Goal: Task Accomplishment & Management: Manage account settings

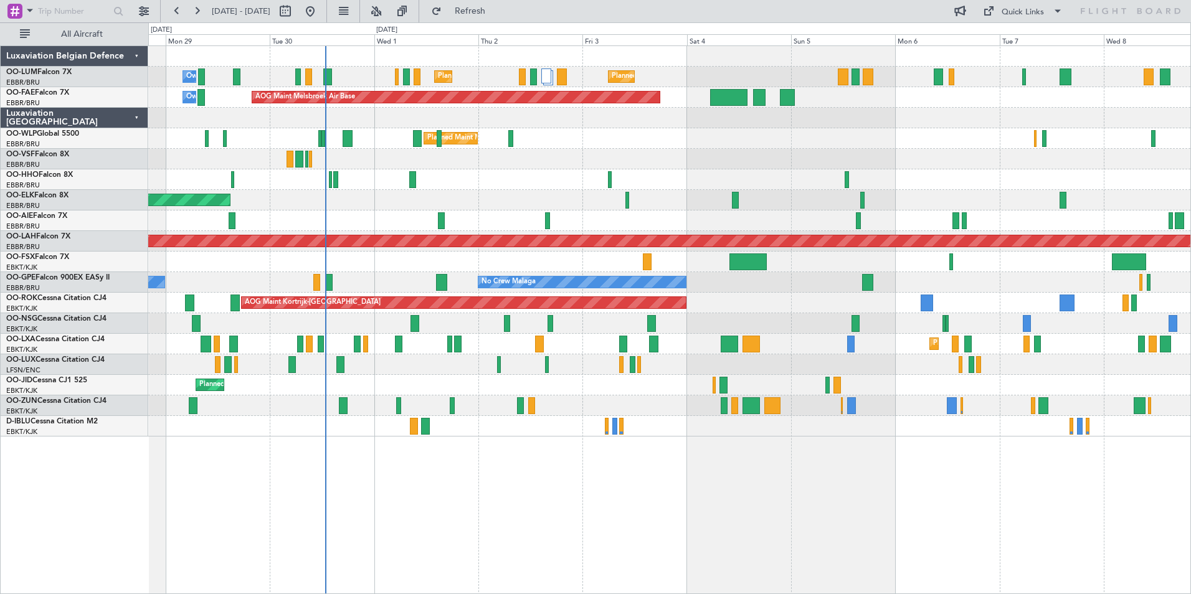
click at [394, 472] on div "Planned Maint [GEOGRAPHIC_DATA] ([GEOGRAPHIC_DATA] National) Planned Maint [GEO…" at bounding box center [669, 319] width 1042 height 549
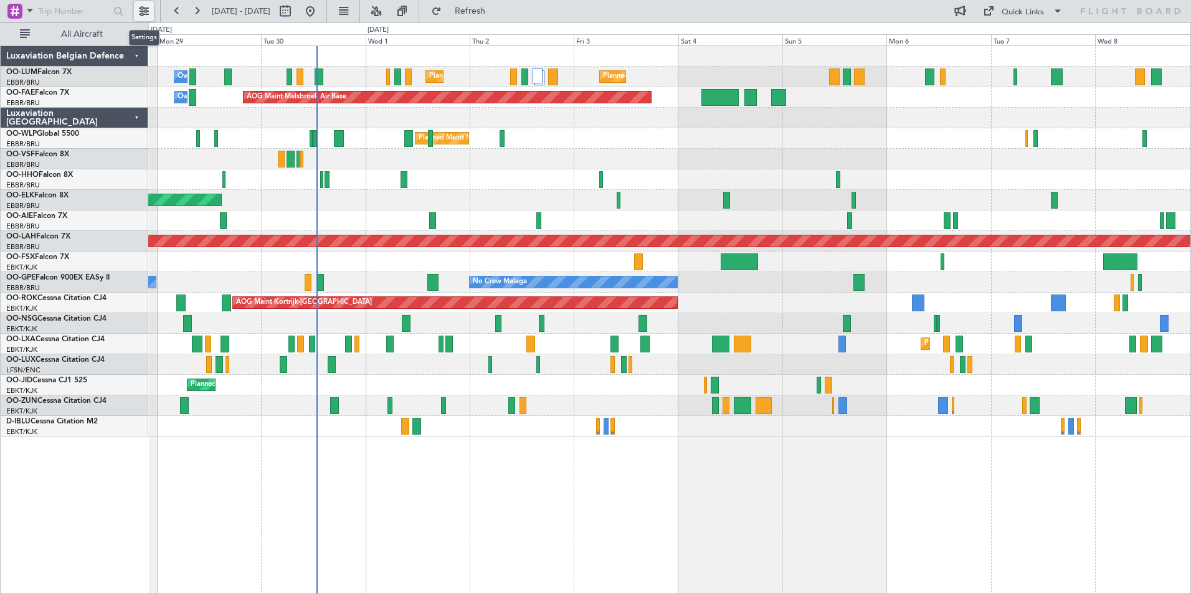
click at [148, 13] on button at bounding box center [144, 11] width 20 height 20
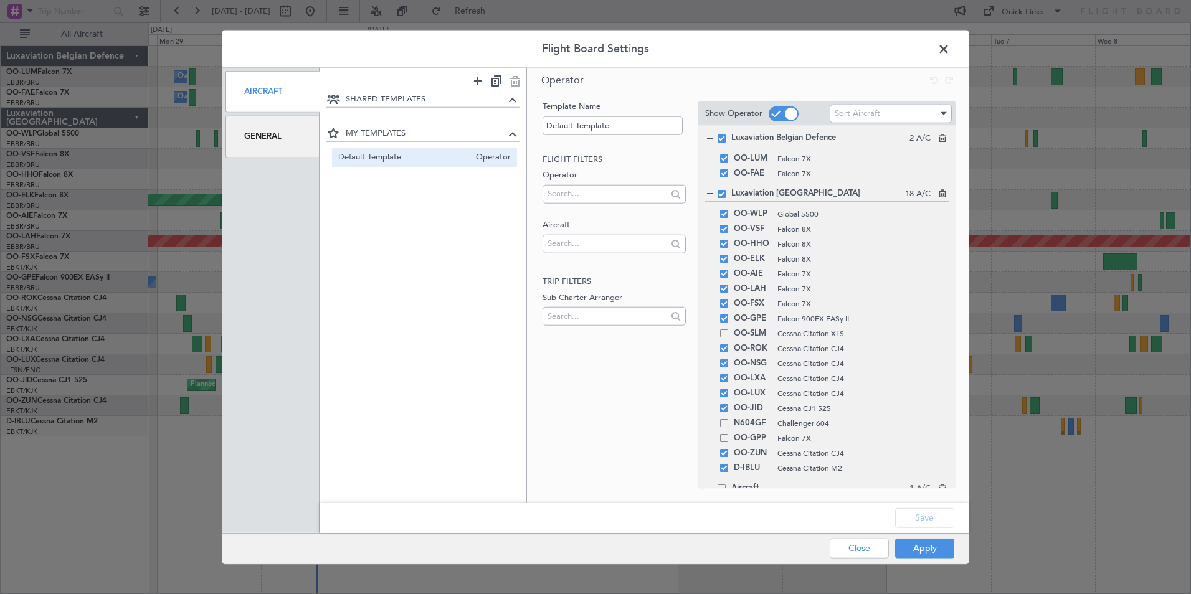
click at [275, 142] on div "General" at bounding box center [272, 137] width 94 height 42
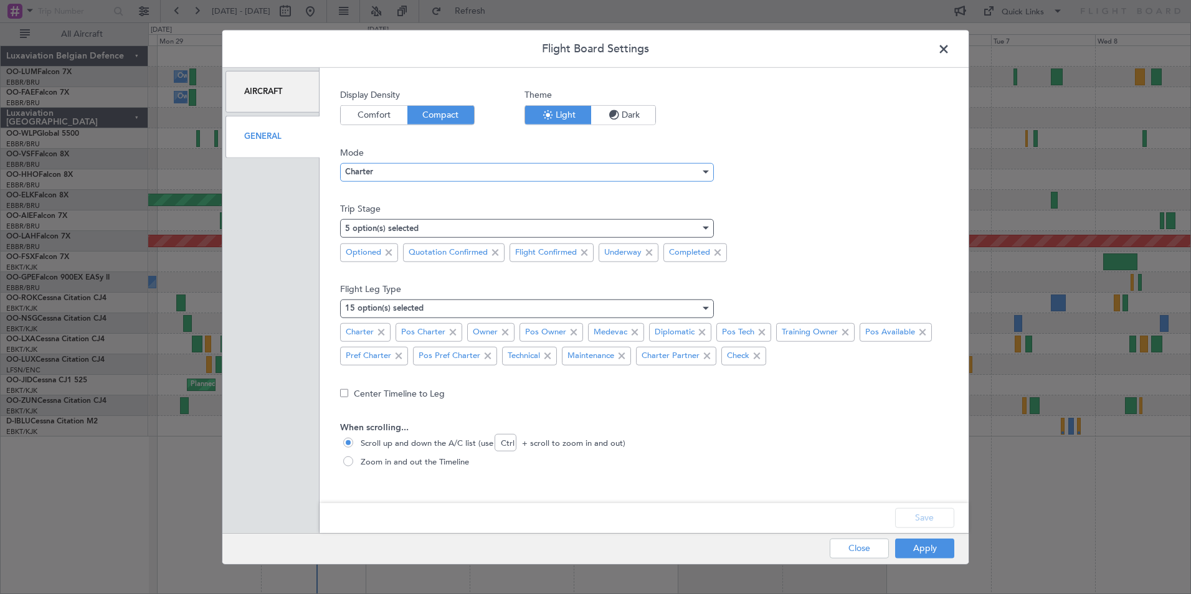
click at [415, 175] on div "Charter" at bounding box center [522, 172] width 355 height 19
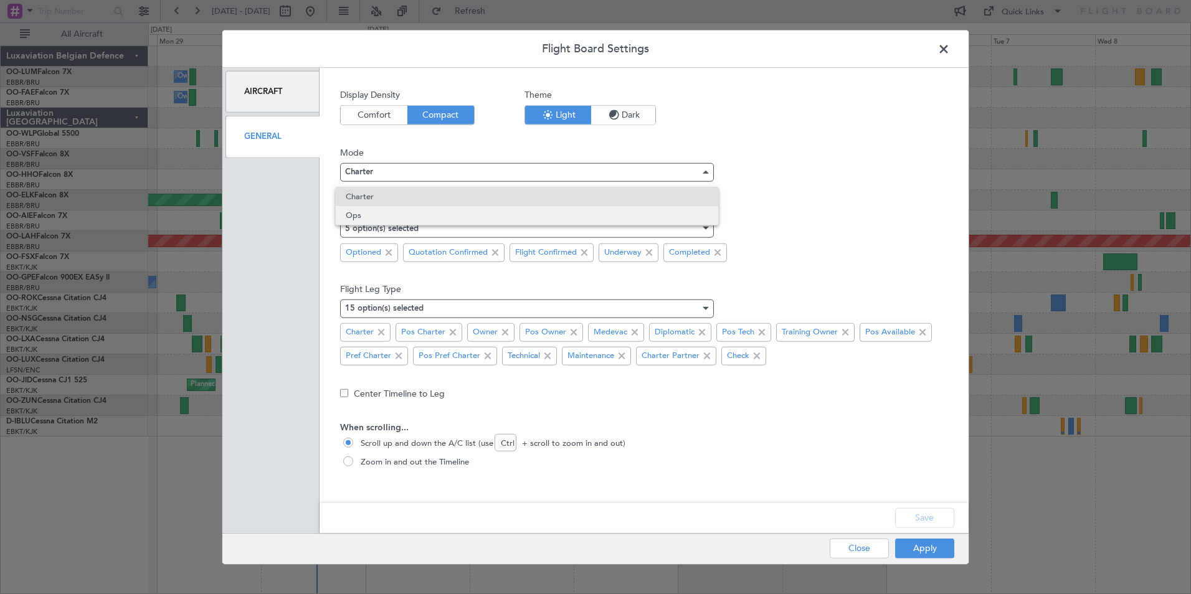
click at [413, 214] on span "Ops" at bounding box center [527, 215] width 362 height 19
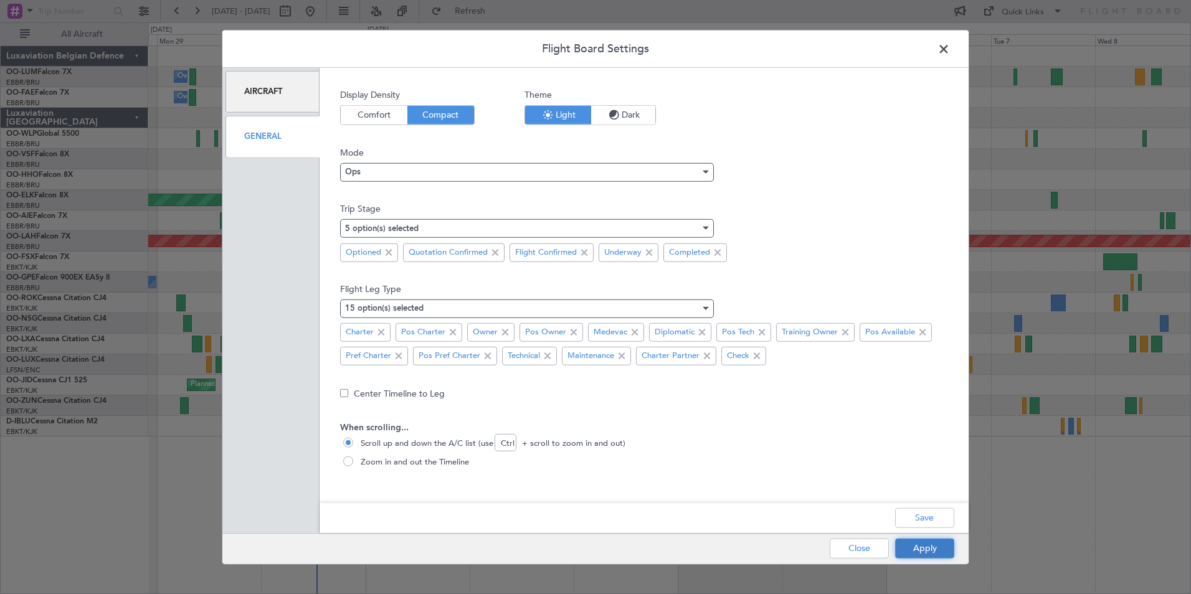
click at [913, 548] on button "Apply" at bounding box center [924, 548] width 59 height 20
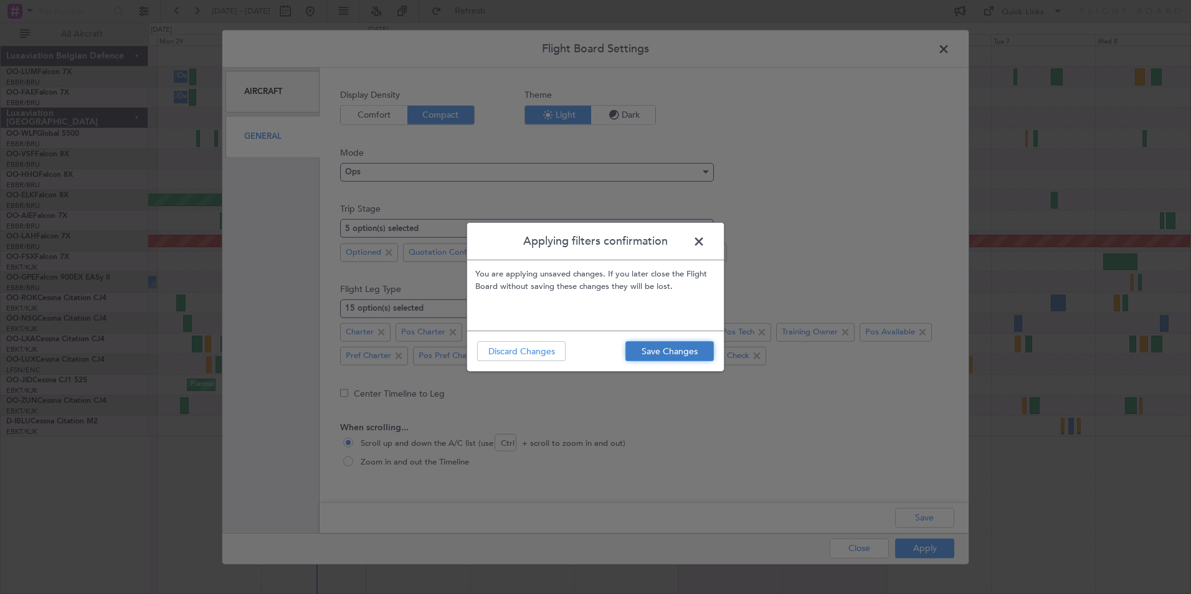
click at [654, 351] on button "Save Changes" at bounding box center [669, 351] width 88 height 20
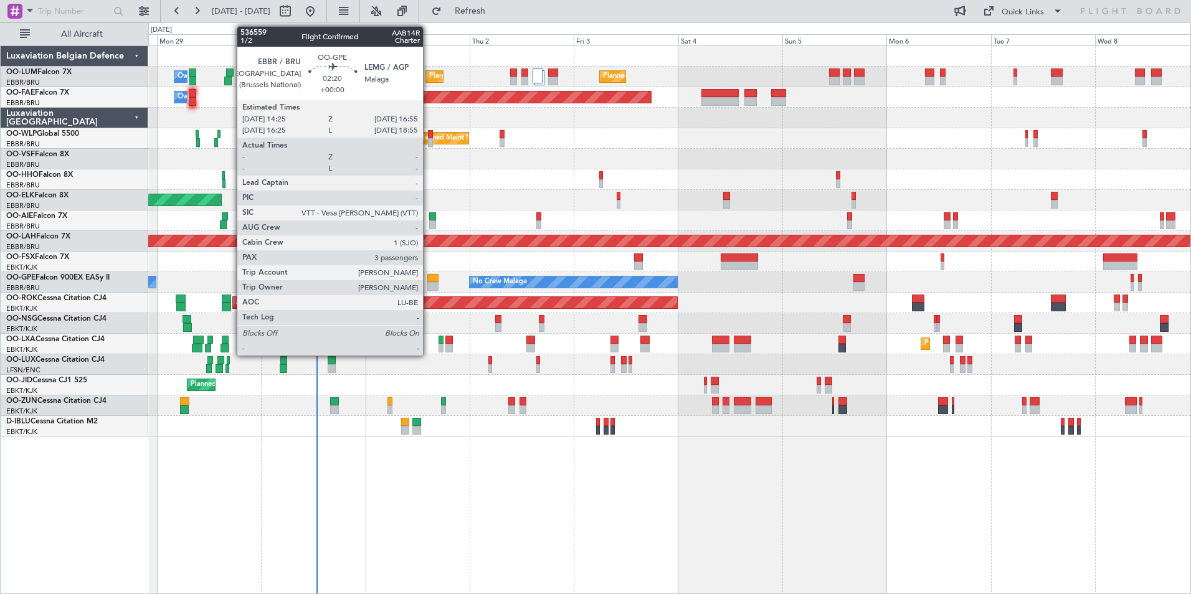
click at [428, 284] on div at bounding box center [432, 286] width 11 height 9
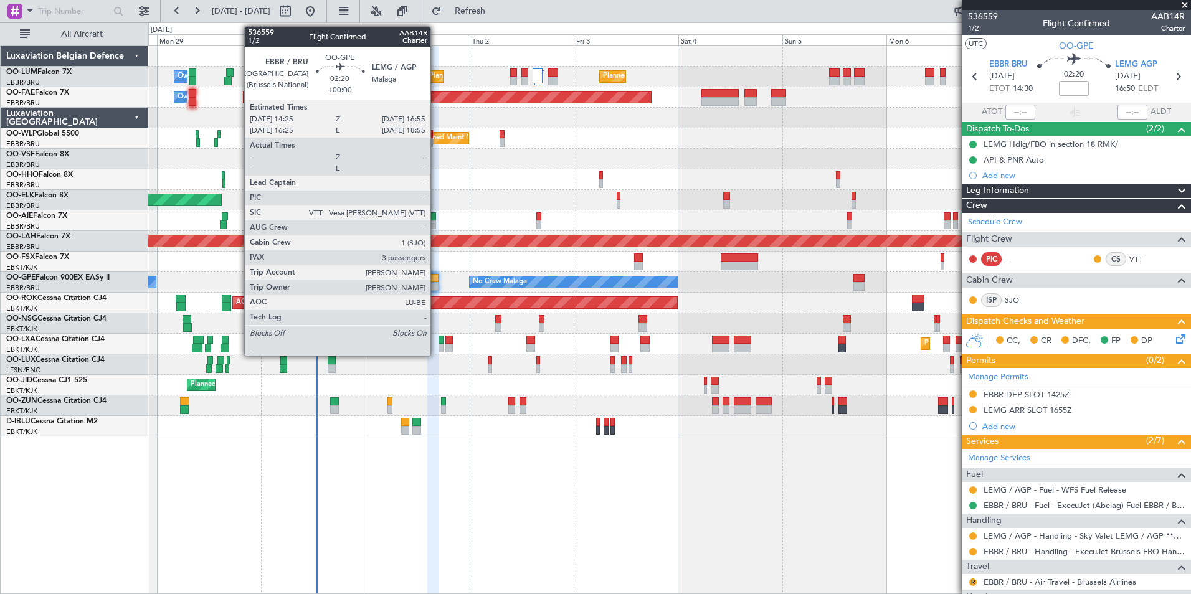
click at [436, 280] on div at bounding box center [432, 278] width 11 height 9
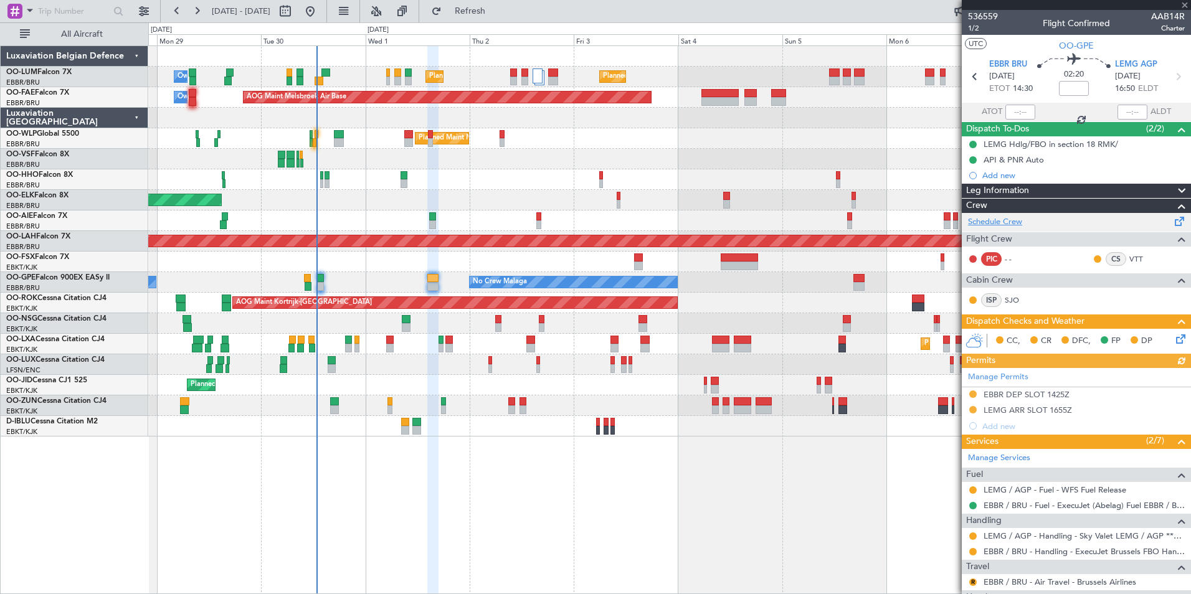
click at [970, 219] on link "Schedule Crew" at bounding box center [995, 222] width 54 height 12
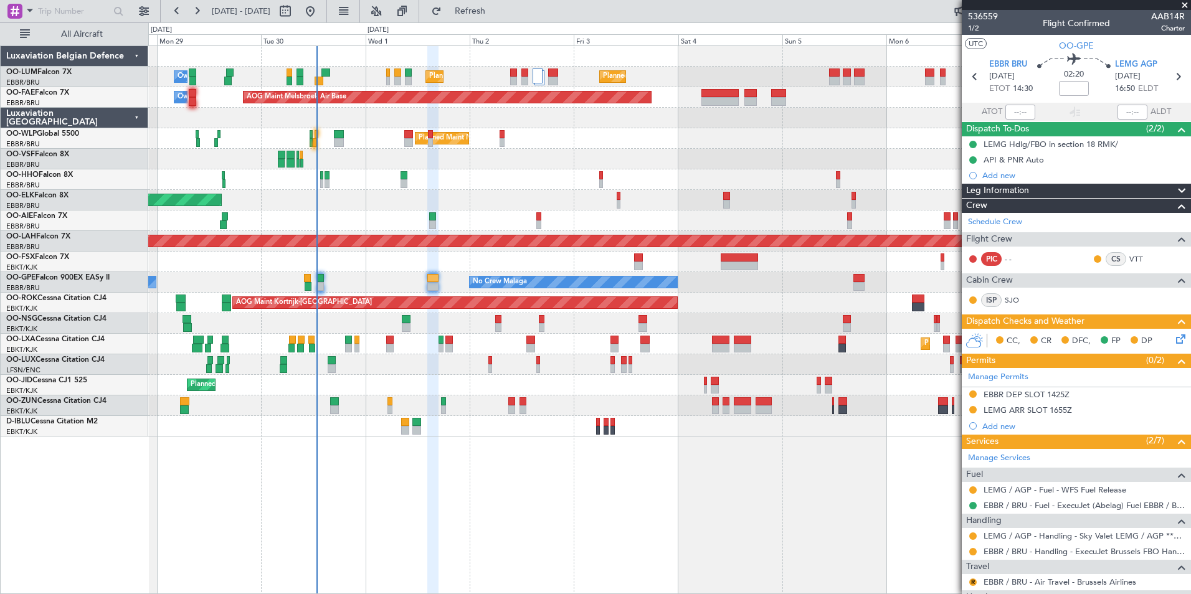
click at [467, 486] on div "Planned Maint [GEOGRAPHIC_DATA] ([GEOGRAPHIC_DATA] National) Planned Maint [GEO…" at bounding box center [669, 319] width 1042 height 549
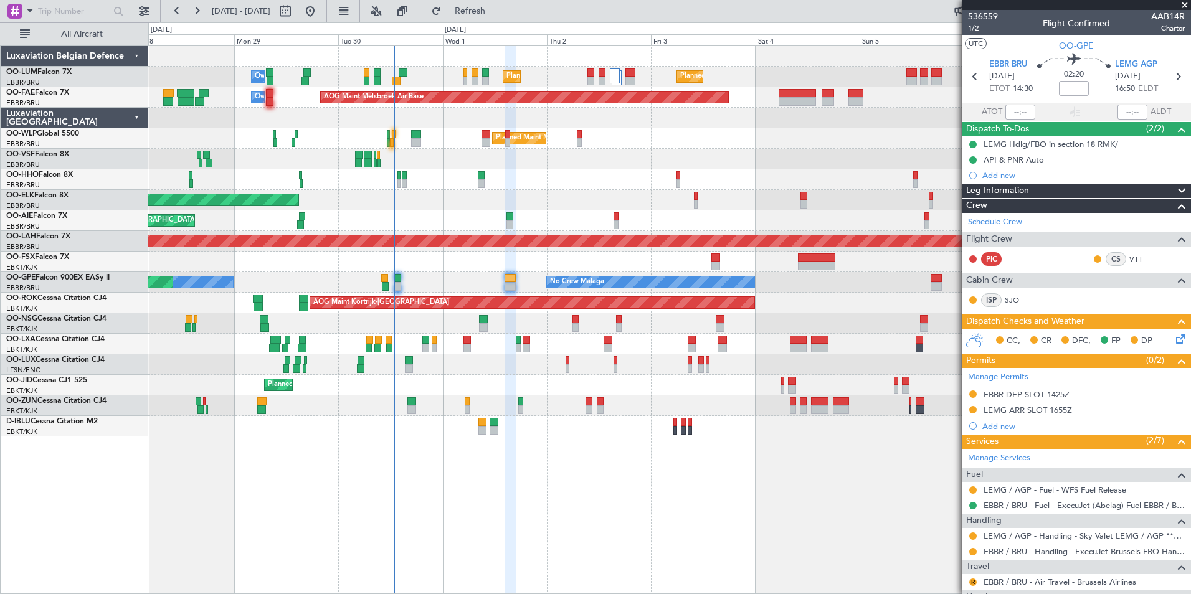
click at [587, 281] on div "No Crew Malaga No Crew [GEOGRAPHIC_DATA] (Brussels National) Planned Maint [GEO…" at bounding box center [669, 282] width 1042 height 21
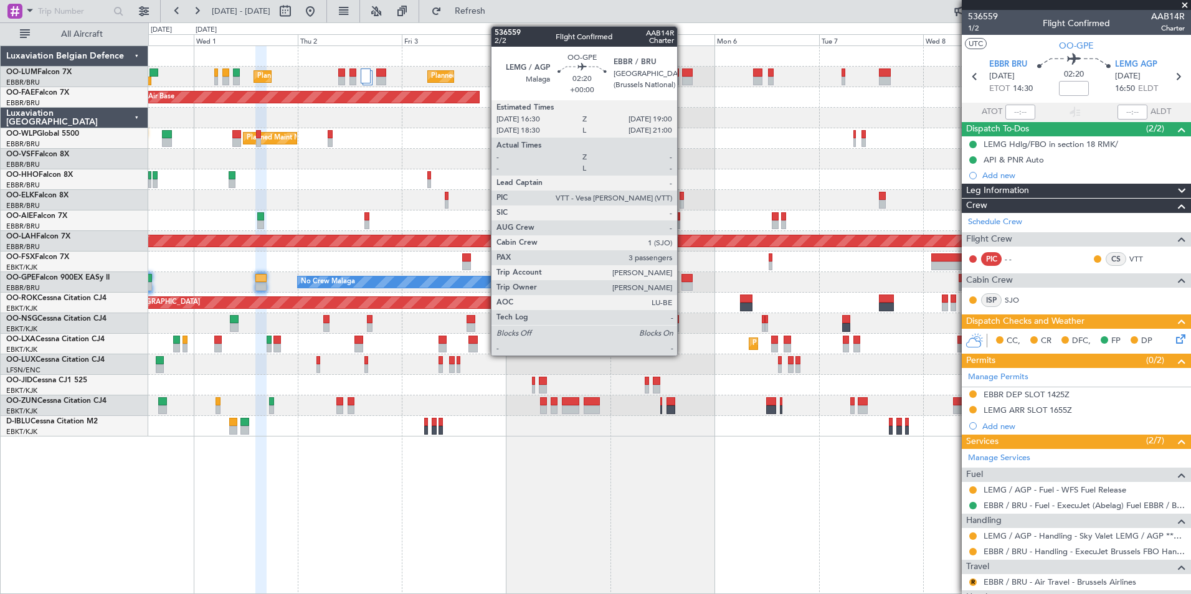
click at [684, 278] on div at bounding box center [686, 278] width 11 height 9
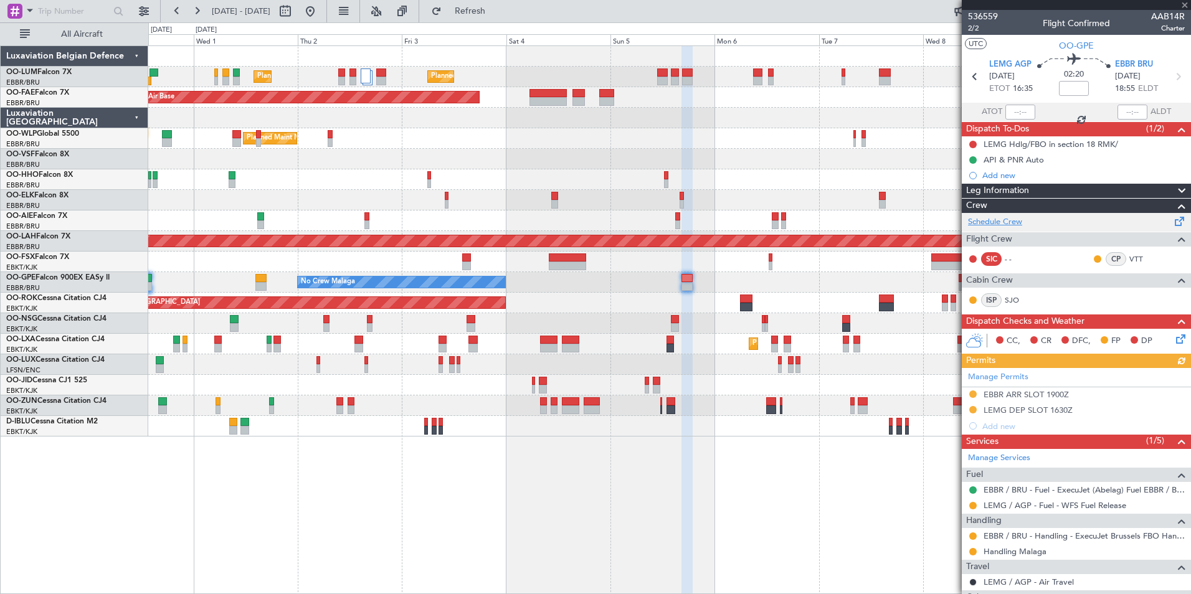
click at [1004, 224] on link "Schedule Crew" at bounding box center [995, 222] width 54 height 12
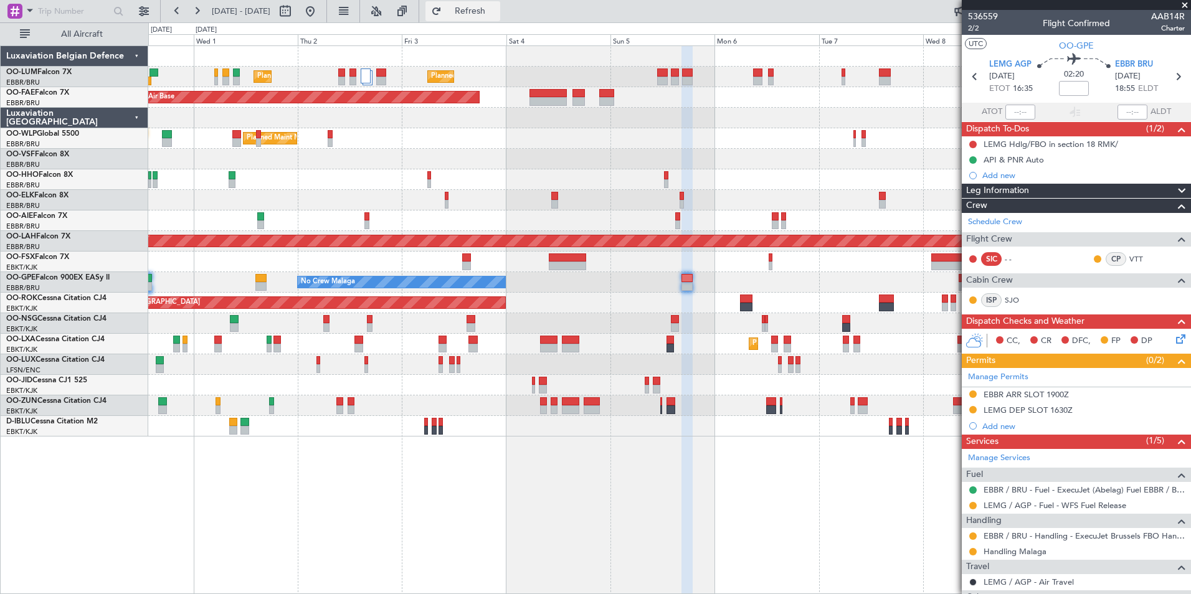
click at [486, 7] on span "Refresh" at bounding box center [470, 11] width 52 height 9
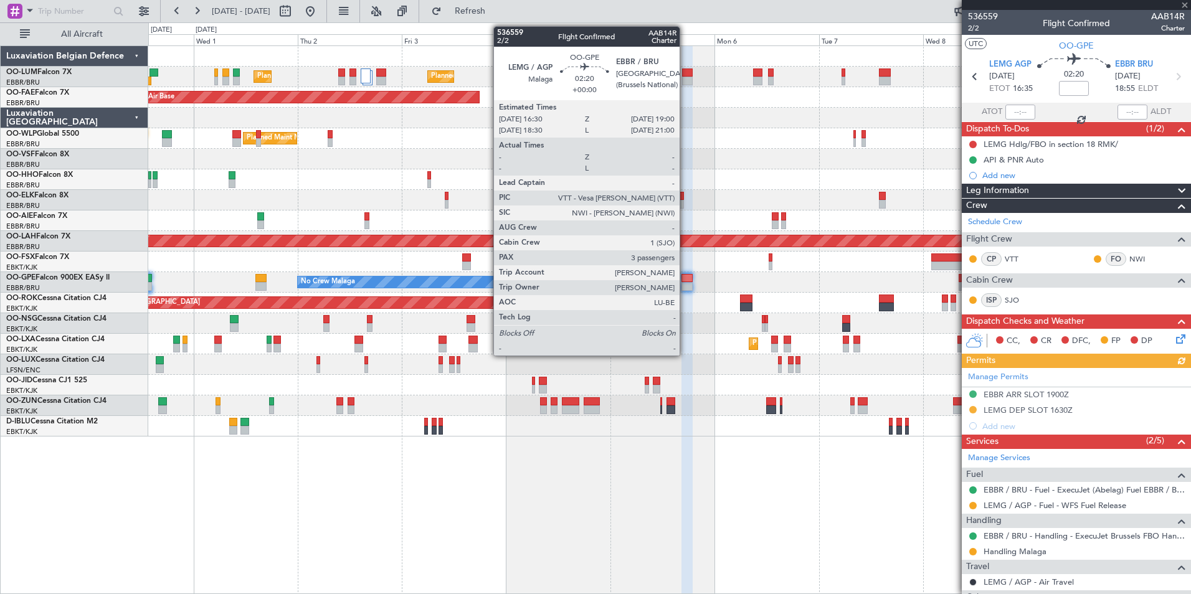
click at [685, 280] on div at bounding box center [686, 278] width 11 height 9
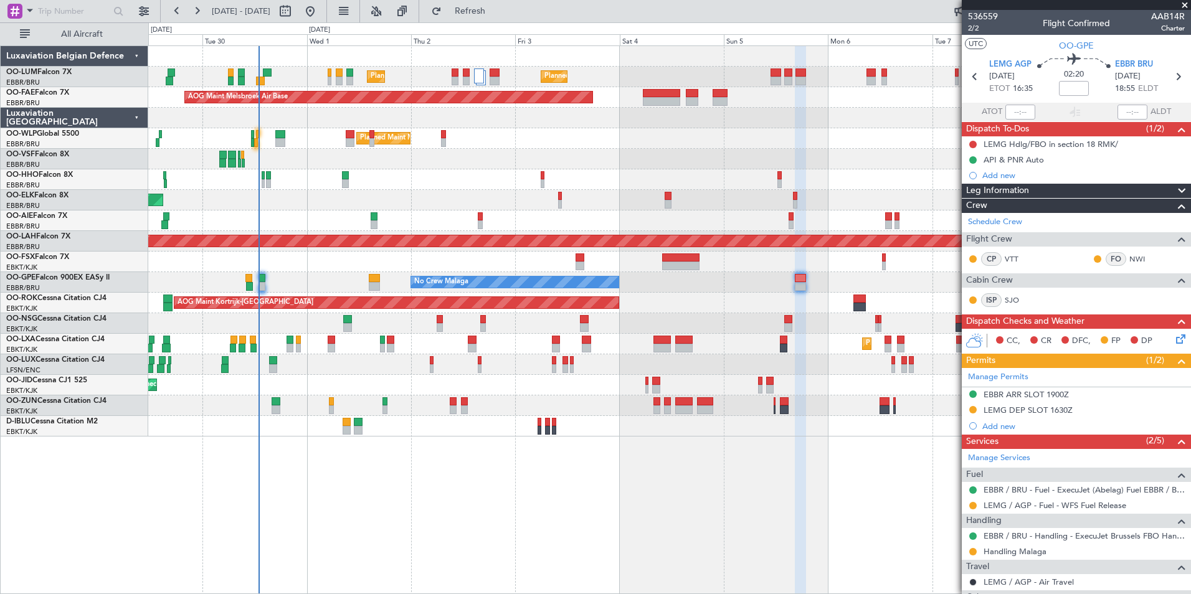
click at [745, 496] on div "Planned Maint [GEOGRAPHIC_DATA] ([GEOGRAPHIC_DATA] National) Planned Maint [GEO…" at bounding box center [669, 319] width 1042 height 549
click at [582, 508] on div "Planned Maint [GEOGRAPHIC_DATA] ([GEOGRAPHIC_DATA] National) Planned Maint [GEO…" at bounding box center [669, 319] width 1042 height 549
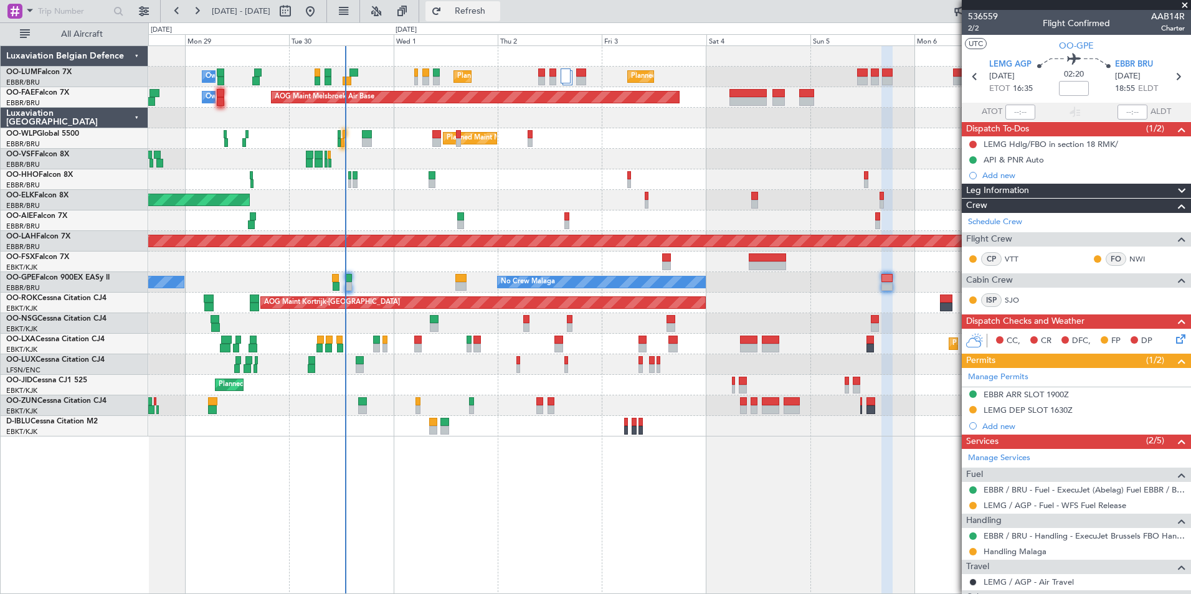
click at [496, 8] on span "Refresh" at bounding box center [470, 11] width 52 height 9
click at [466, 384] on div "Planned Maint Kortrijk-[GEOGRAPHIC_DATA]" at bounding box center [669, 385] width 1042 height 21
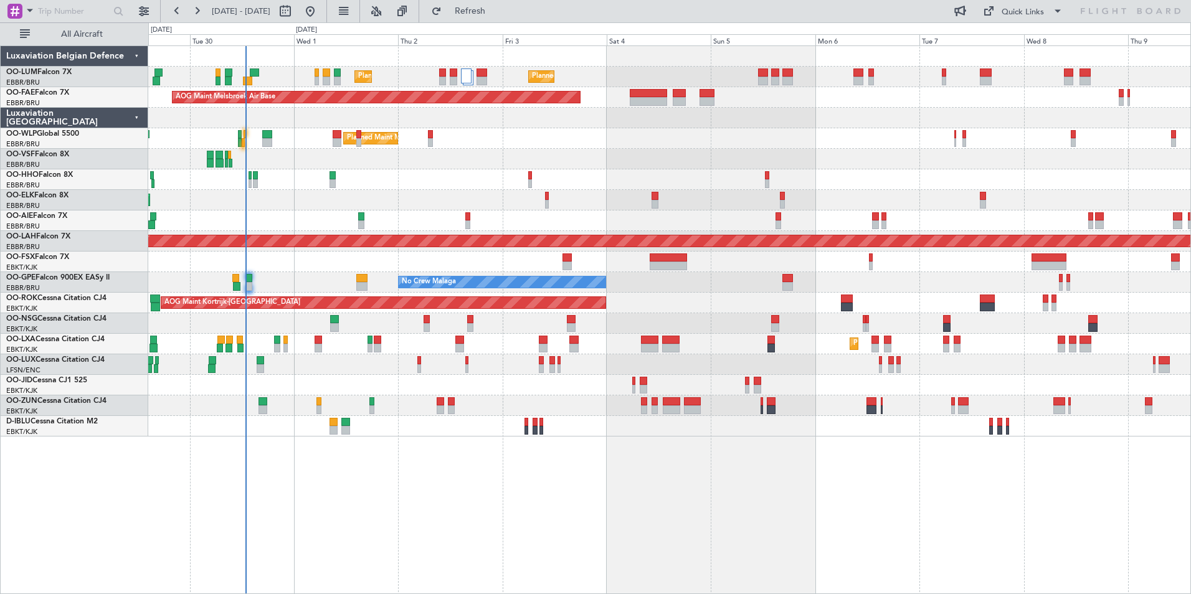
click at [282, 493] on div "Planned Maint [GEOGRAPHIC_DATA] ([GEOGRAPHIC_DATA] National) Planned Maint [GEO…" at bounding box center [669, 319] width 1042 height 549
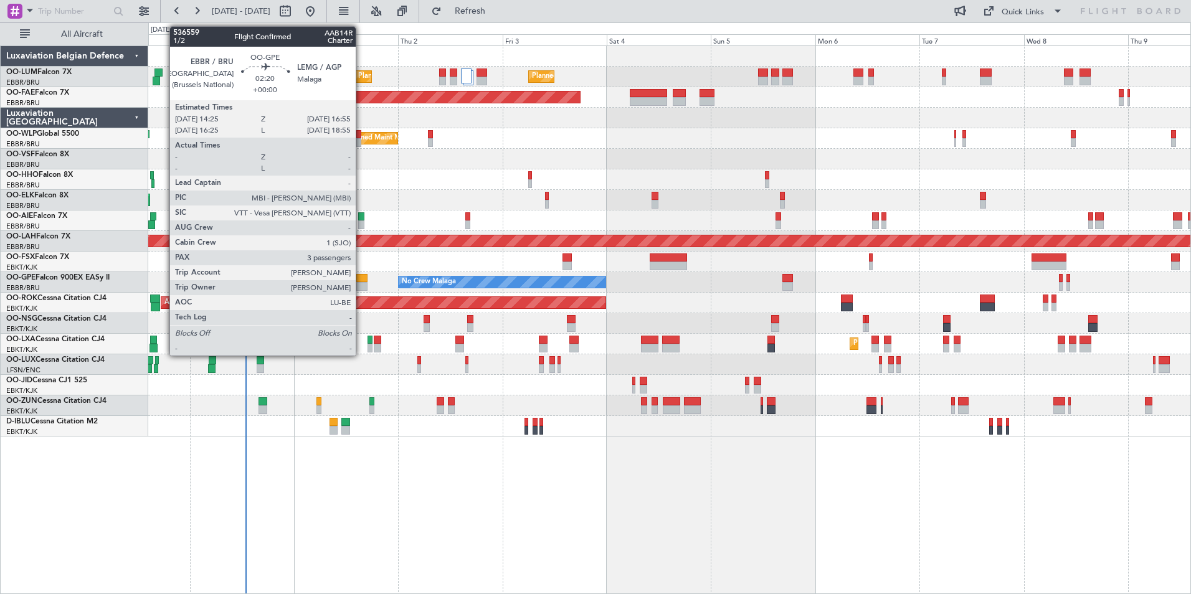
click at [361, 287] on div at bounding box center [361, 286] width 11 height 9
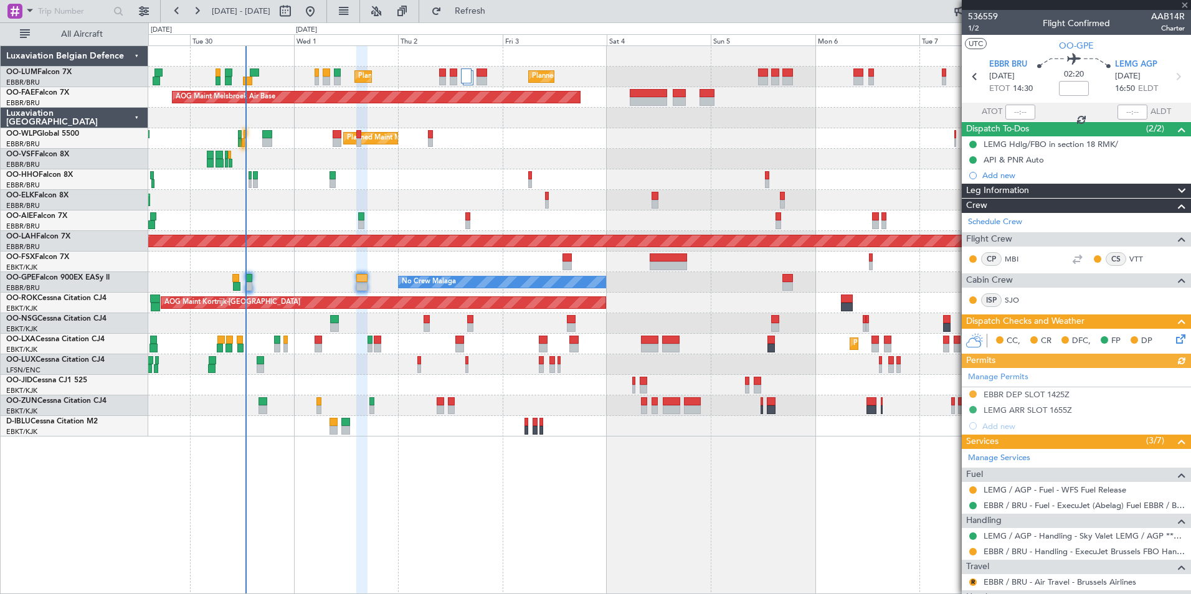
click at [1009, 71] on span "[DATE]" at bounding box center [1002, 76] width 26 height 12
click at [1009, 67] on span "EBBR BRU" at bounding box center [1008, 65] width 38 height 12
click at [496, 12] on span "Refresh" at bounding box center [470, 11] width 52 height 9
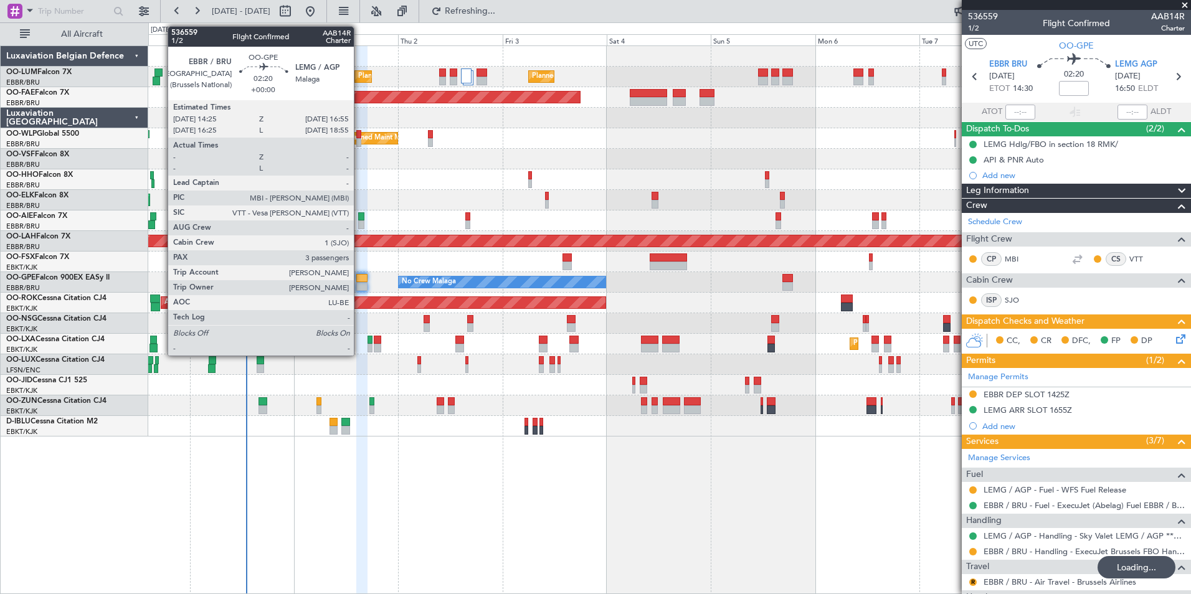
click at [363, 280] on div at bounding box center [361, 278] width 11 height 9
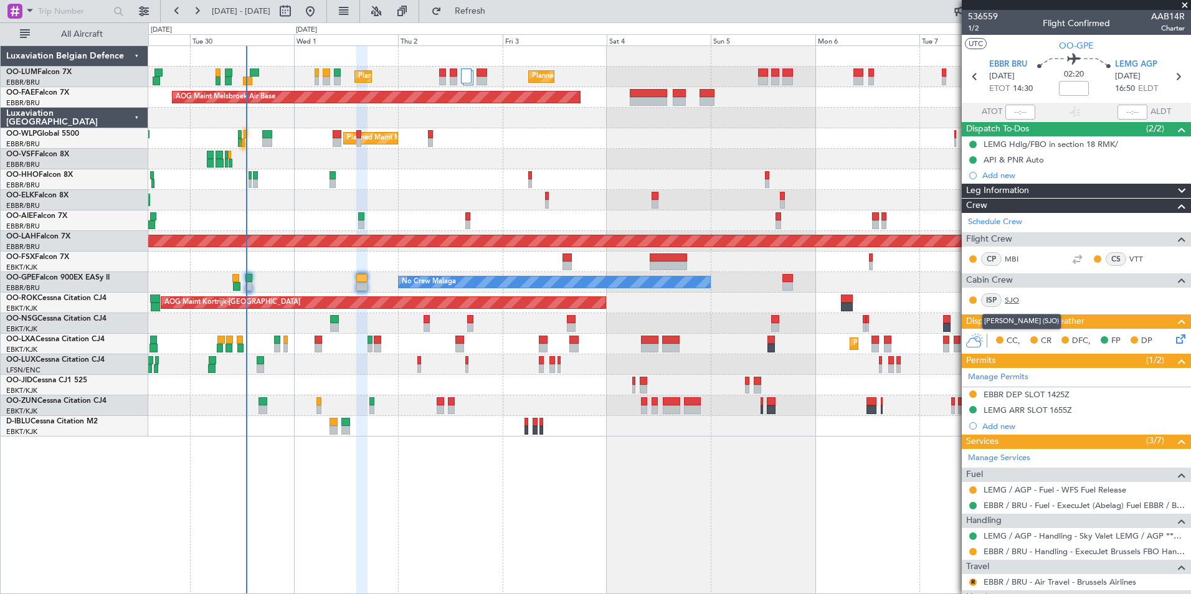
click at [1005, 299] on link "SJO" at bounding box center [1018, 300] width 28 height 11
click at [496, 12] on span "Refresh" at bounding box center [470, 11] width 52 height 9
click at [489, 13] on span "Refresh" at bounding box center [470, 11] width 52 height 9
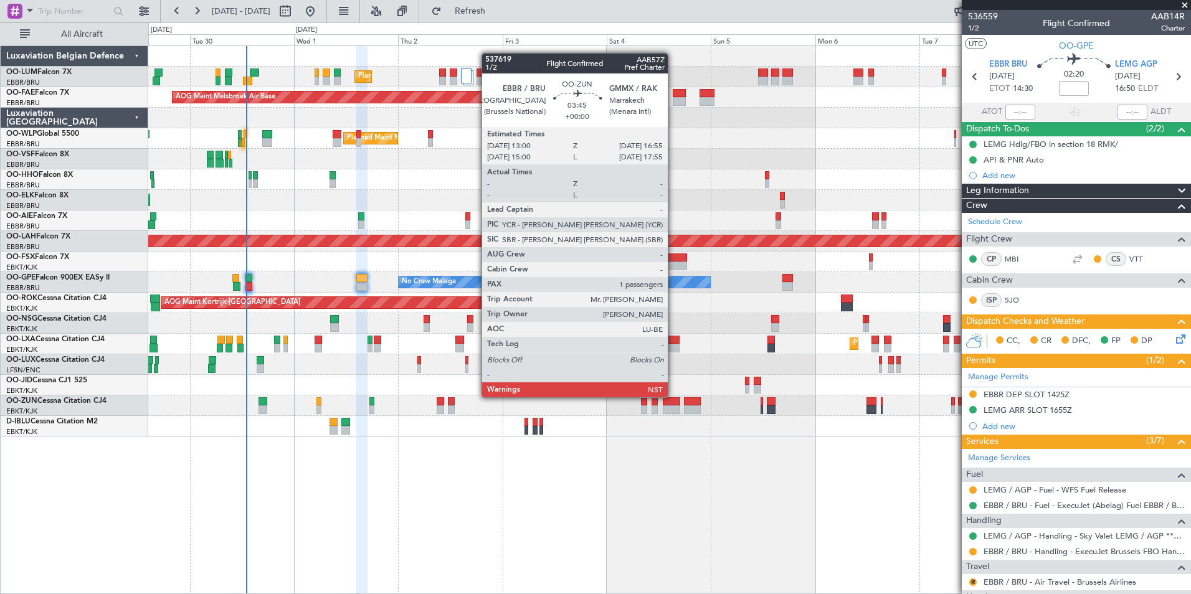
click at [673, 397] on div at bounding box center [671, 401] width 17 height 9
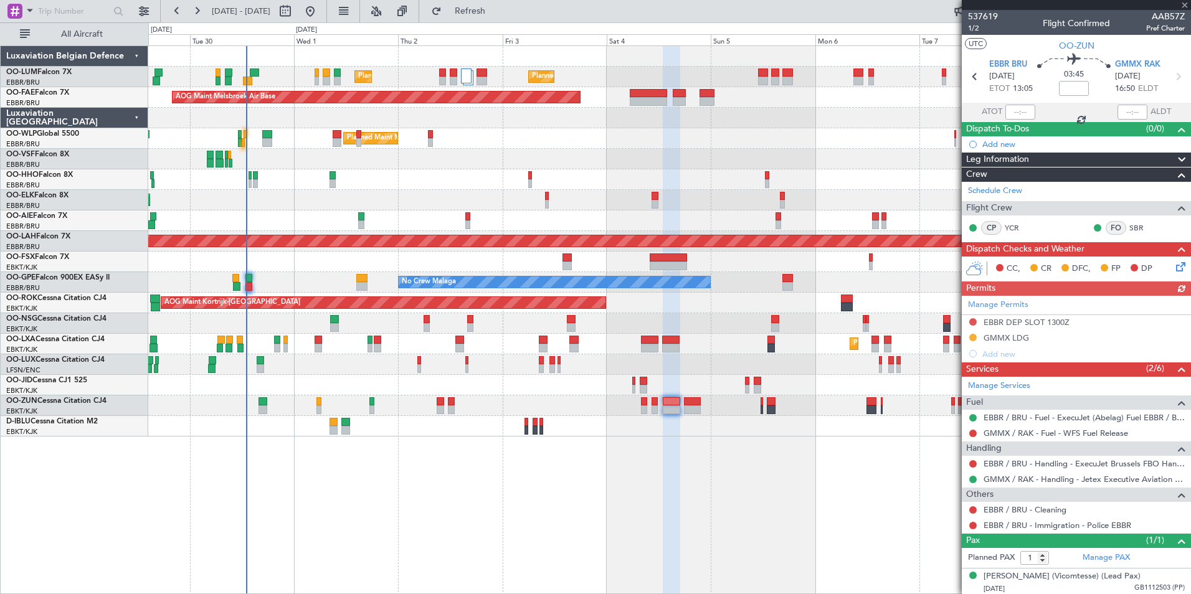
scroll to position [14, 0]
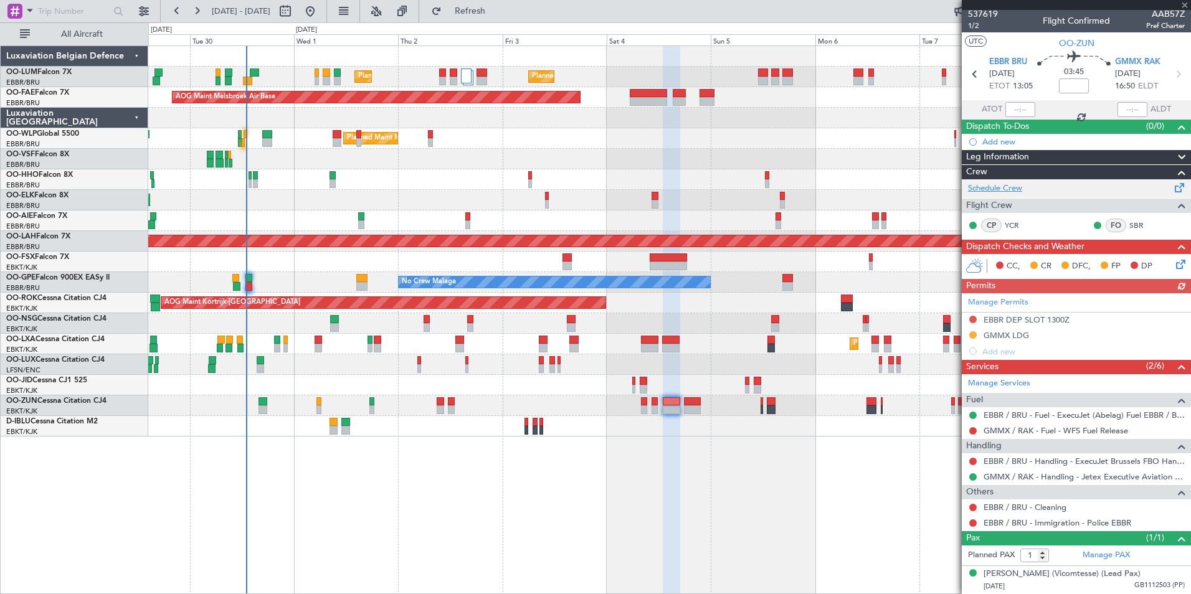
click at [998, 182] on link "Schedule Crew" at bounding box center [995, 188] width 54 height 12
click at [500, 18] on button "Refresh" at bounding box center [462, 11] width 75 height 20
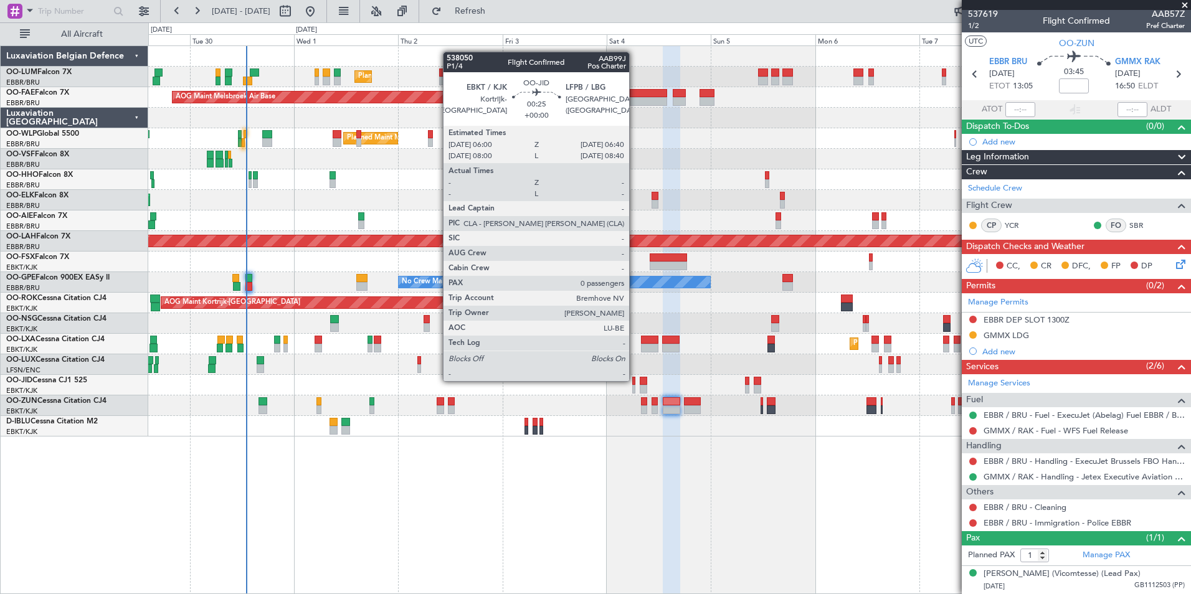
click at [635, 380] on div at bounding box center [633, 381] width 3 height 9
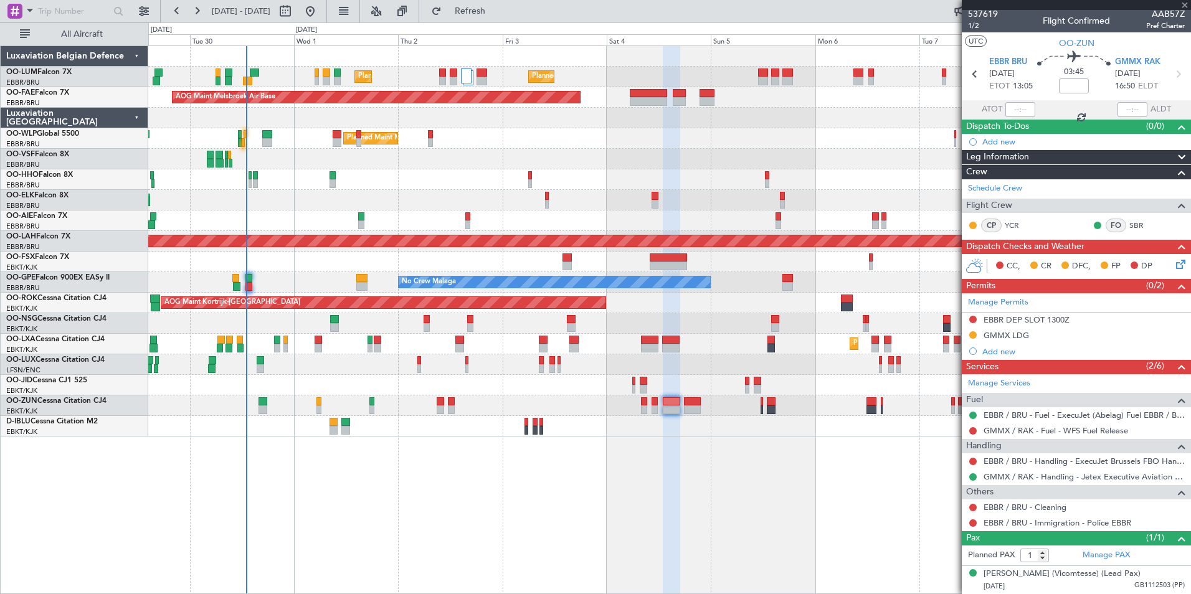
click at [635, 380] on div at bounding box center [633, 381] width 3 height 9
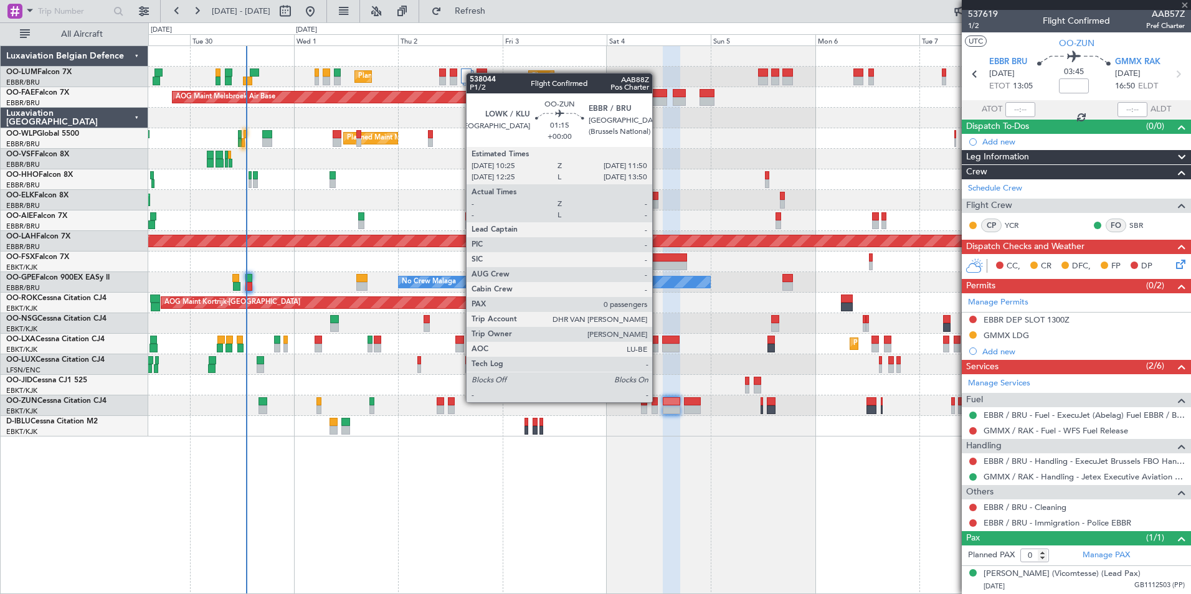
scroll to position [0, 0]
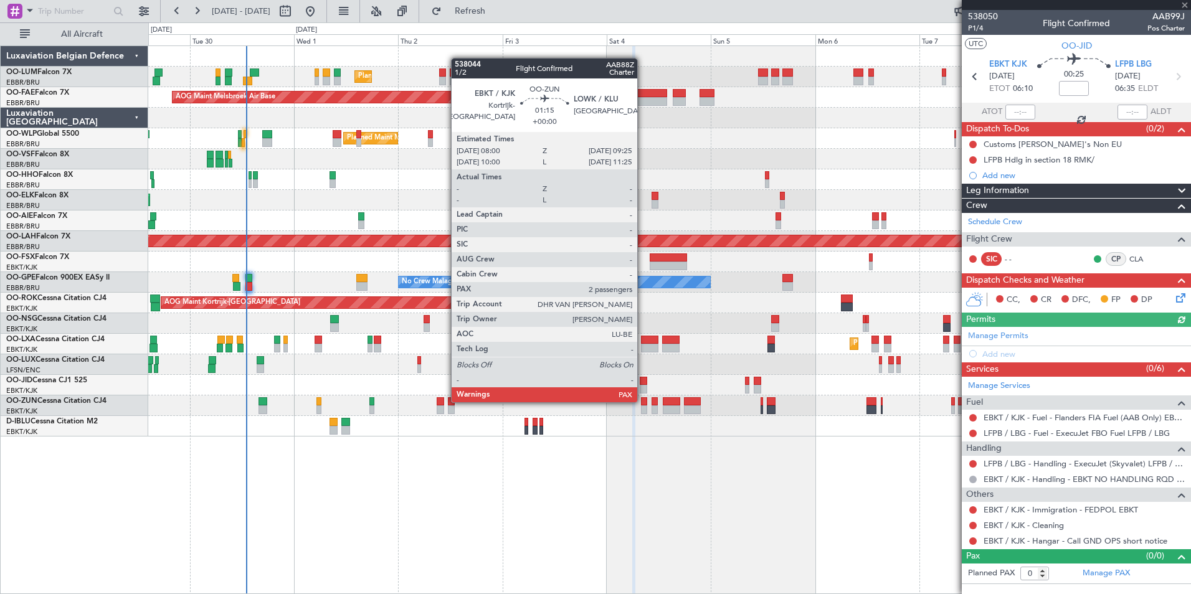
click at [643, 401] on div at bounding box center [644, 401] width 6 height 9
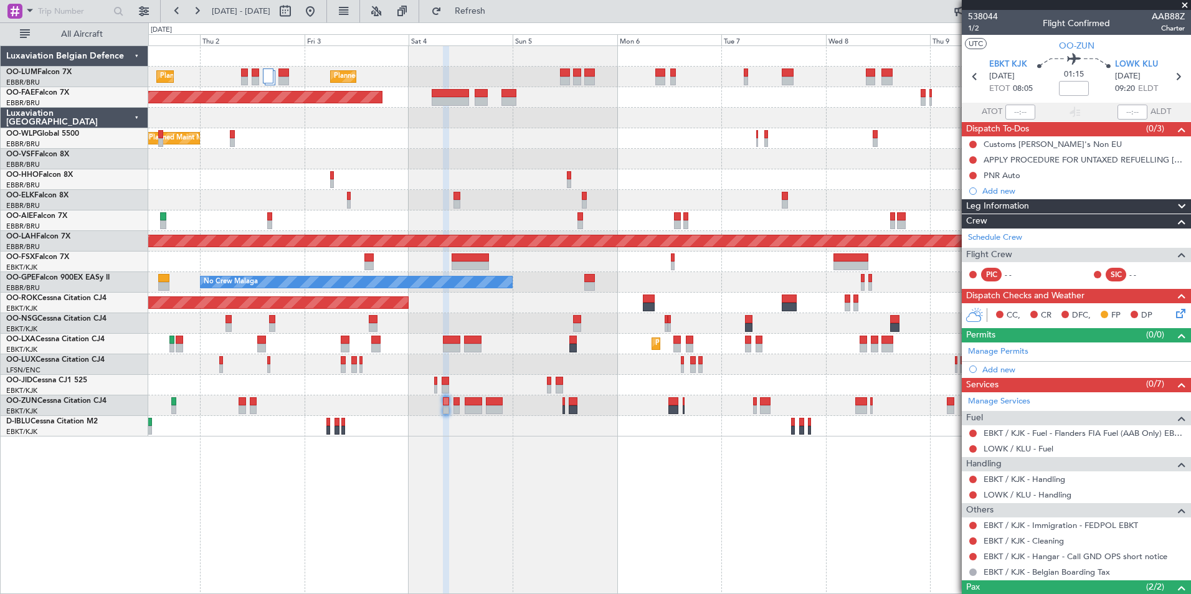
click at [618, 498] on div "Planned Maint Brussels (Brussels National) Planned Maint Brussels (Brussels Nat…" at bounding box center [669, 319] width 1042 height 549
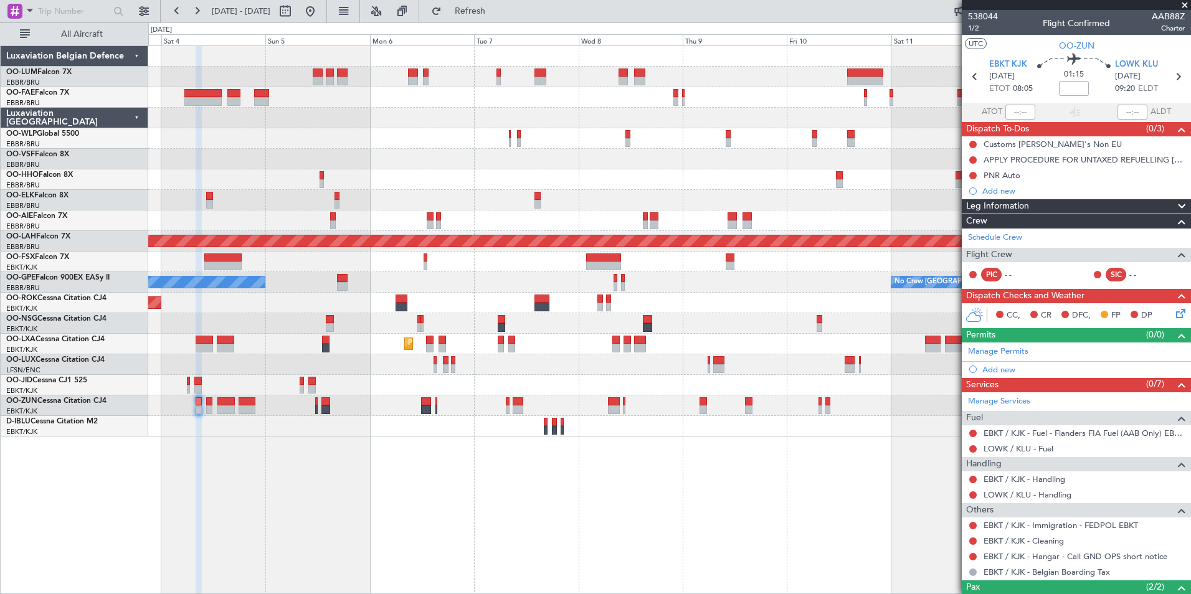
click at [492, 179] on div "Planned Maint Brussels (Brussels National) Planned Maint Brussels (Brussels Nat…" at bounding box center [669, 241] width 1042 height 390
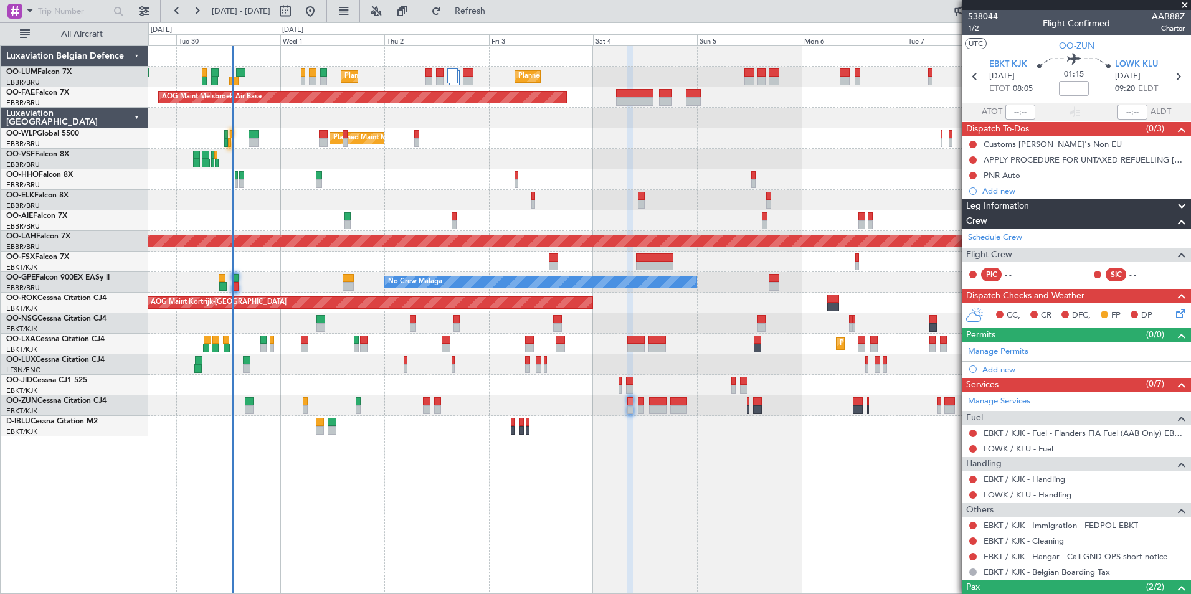
click at [700, 491] on div "Planned Maint Brussels (Brussels National) Planned Maint Brussels (Brussels Nat…" at bounding box center [669, 319] width 1042 height 549
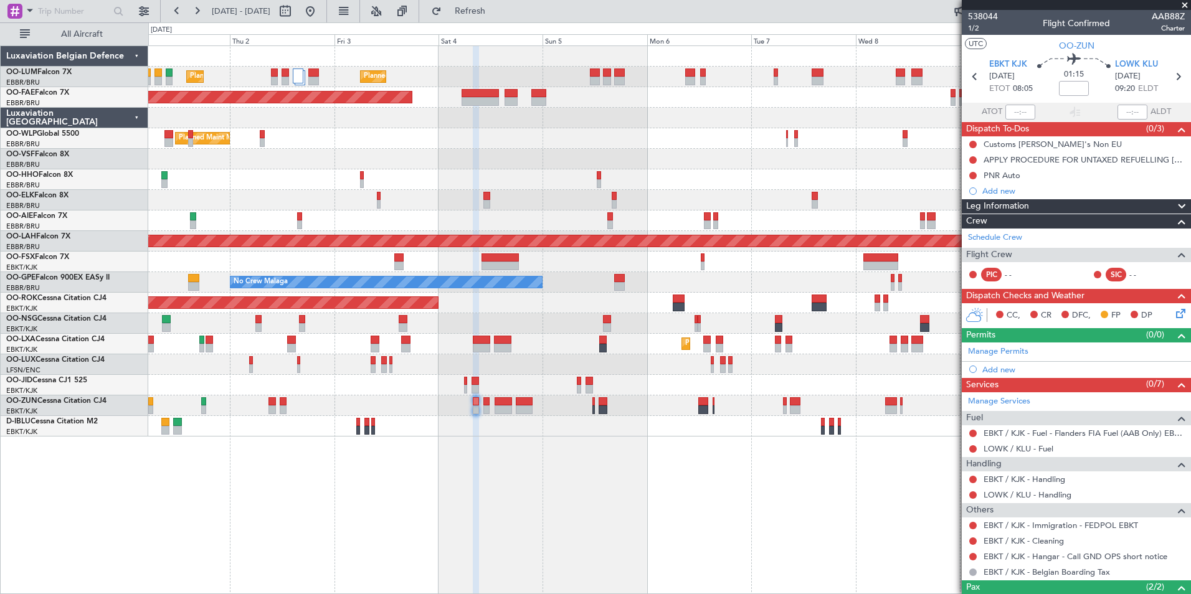
click at [560, 551] on div "Planned Maint Brussels (Brussels National) Planned Maint Brussels (Brussels Nat…" at bounding box center [669, 319] width 1042 height 549
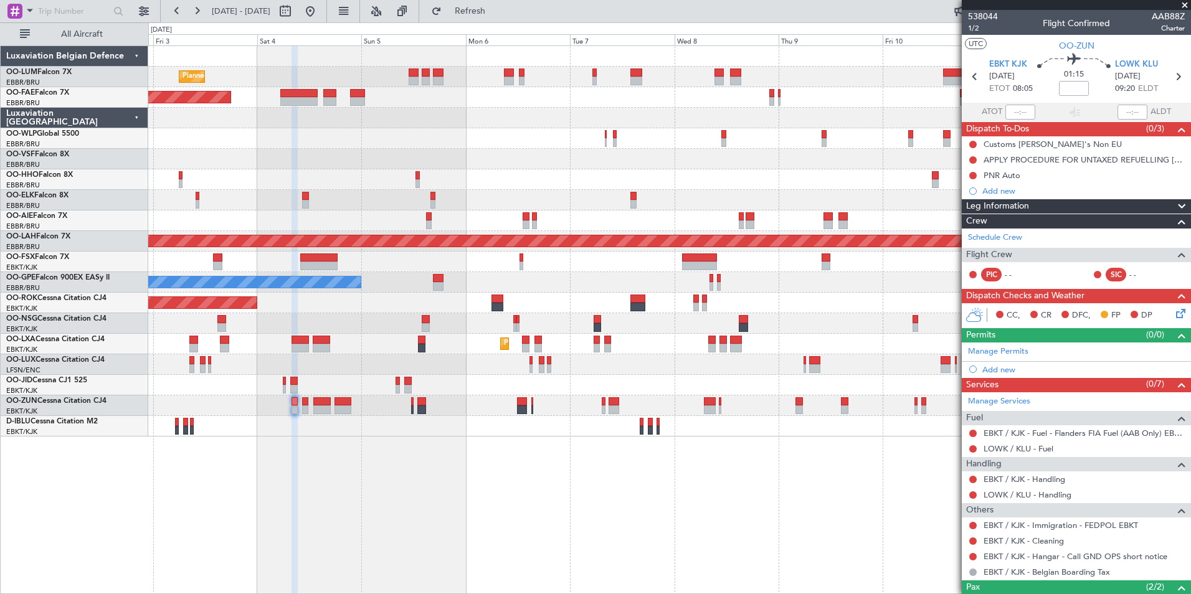
click at [727, 503] on div "Planned Maint Brussels (Brussels National) Planned Maint Brussels (Brussels Nat…" at bounding box center [669, 319] width 1042 height 549
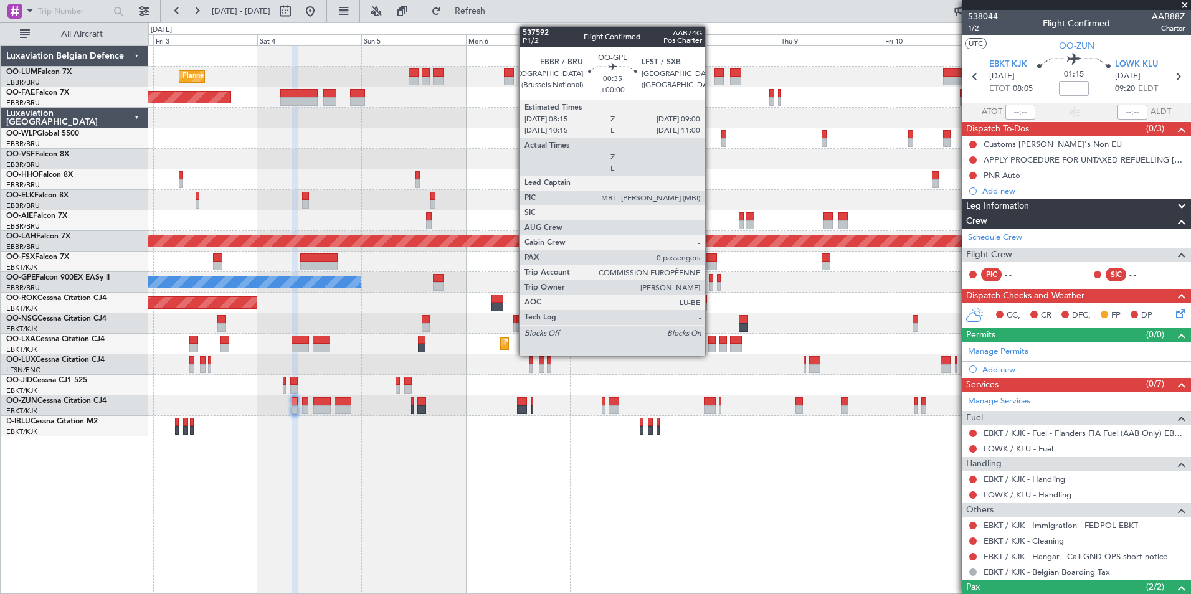
click at [711, 280] on div at bounding box center [711, 278] width 4 height 9
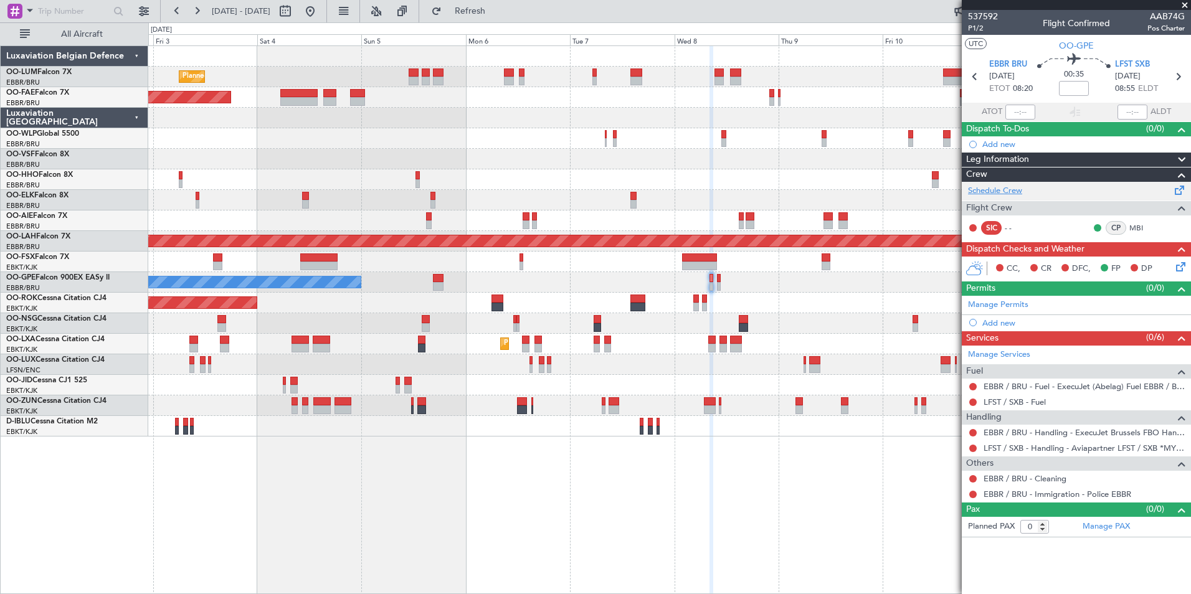
click at [982, 188] on link "Schedule Crew" at bounding box center [995, 191] width 54 height 12
click at [493, 1] on fb-refresh-button "Refresh" at bounding box center [462, 11] width 87 height 22
click at [492, 8] on span "Refresh" at bounding box center [470, 11] width 52 height 9
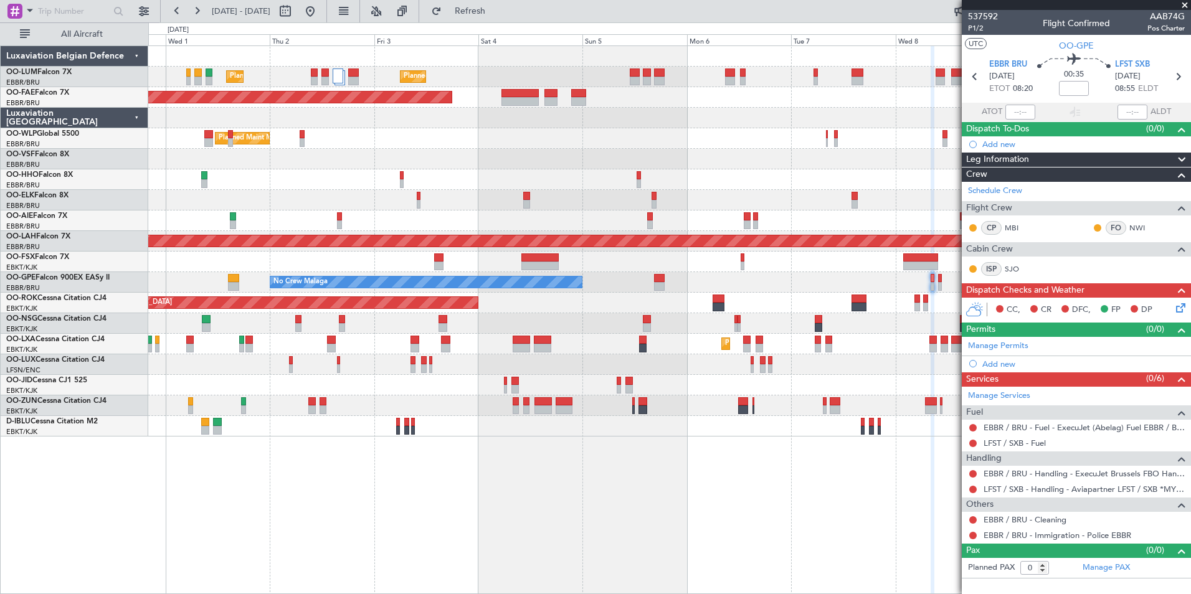
click at [618, 546] on div "Planned Maint Brussels (Brussels National) Planned Maint Brussels (Brussels Nat…" at bounding box center [669, 319] width 1042 height 549
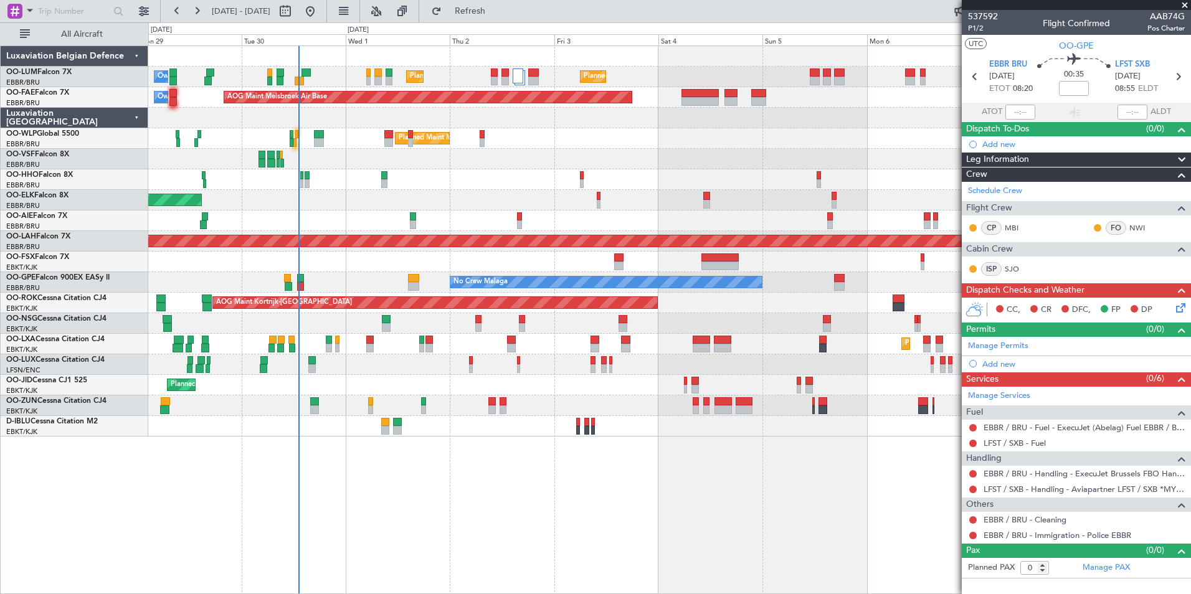
click at [515, 573] on div "Planned Maint Brussels (Brussels National) Planned Maint Brussels (Brussels Nat…" at bounding box center [669, 319] width 1042 height 549
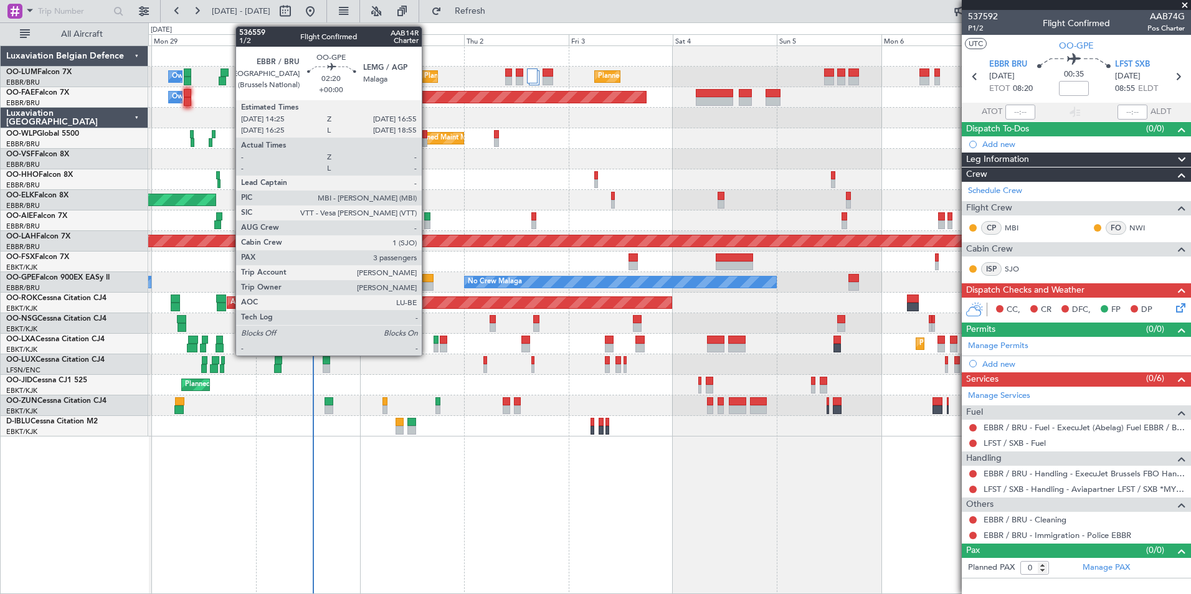
click at [427, 282] on div at bounding box center [427, 286] width 11 height 9
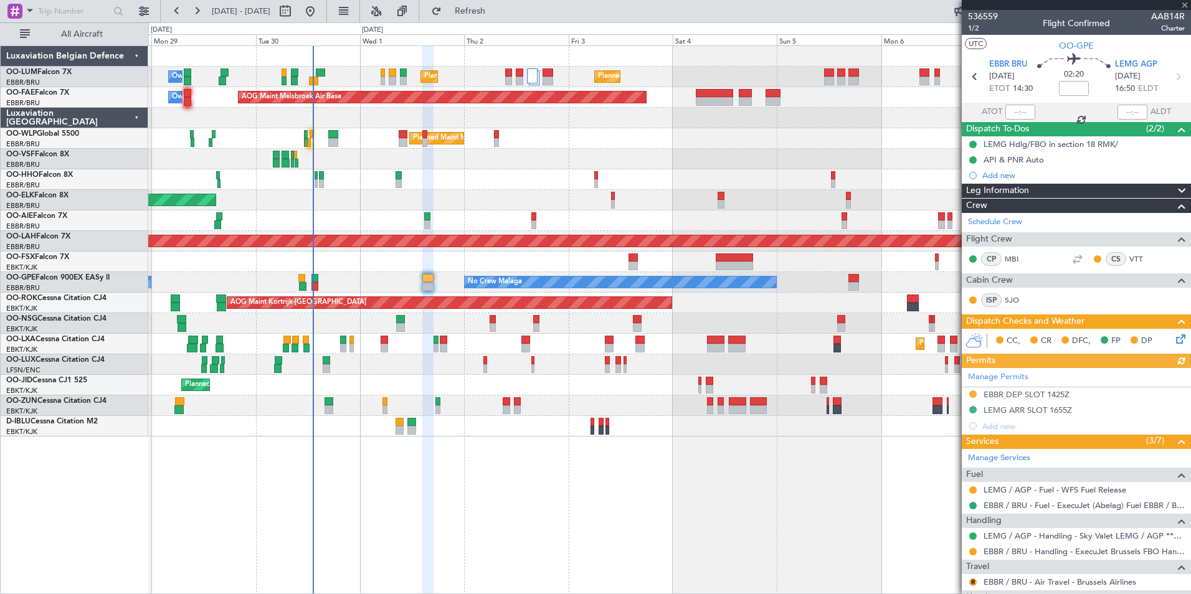
scroll to position [62, 0]
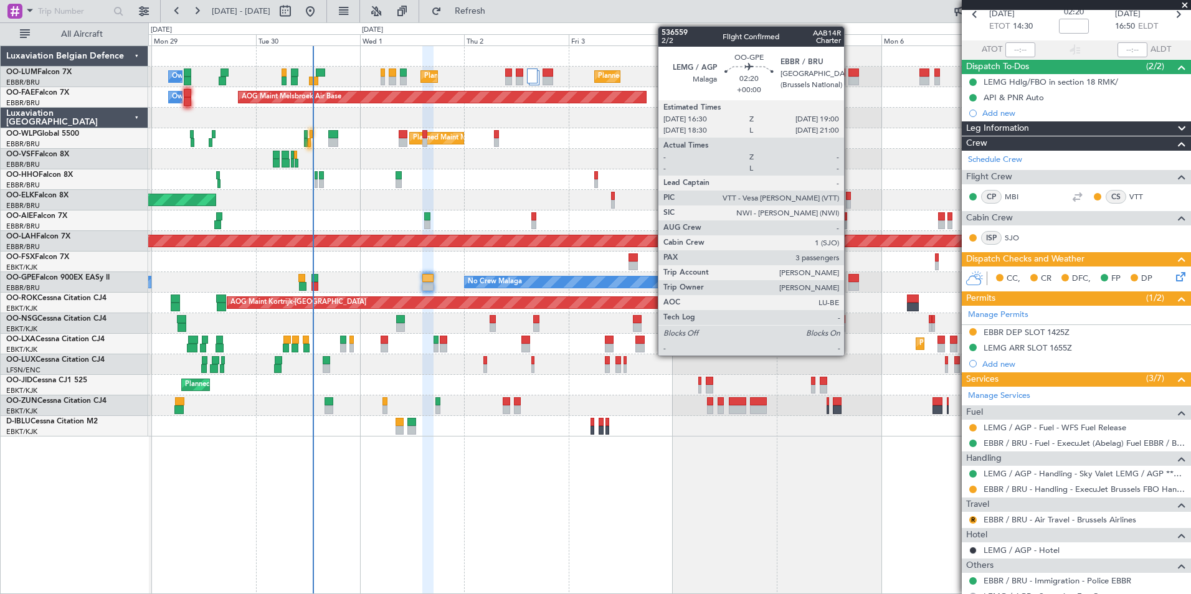
click at [849, 278] on div at bounding box center [853, 278] width 11 height 9
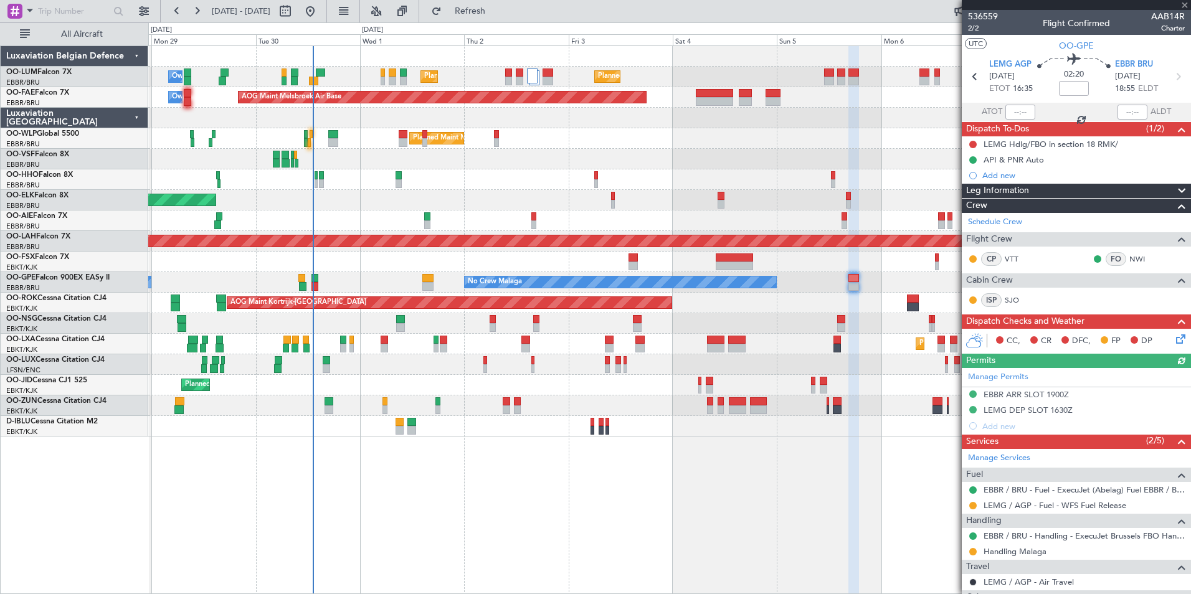
scroll to position [125, 0]
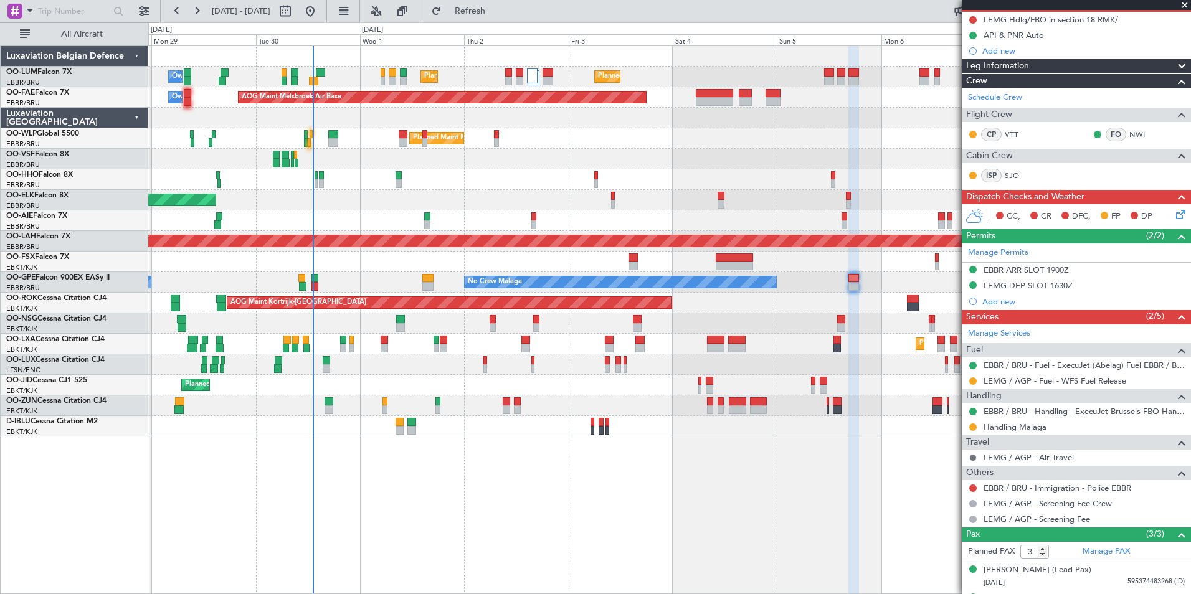
click at [971, 456] on button at bounding box center [972, 457] width 7 height 7
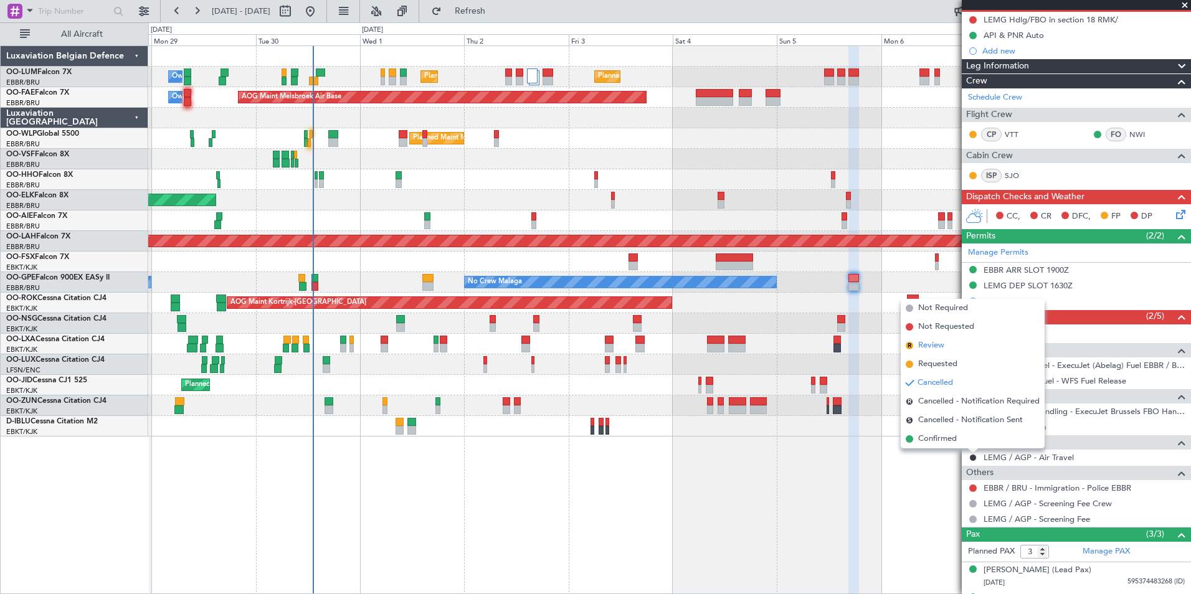
click at [933, 347] on span "Review" at bounding box center [931, 345] width 26 height 12
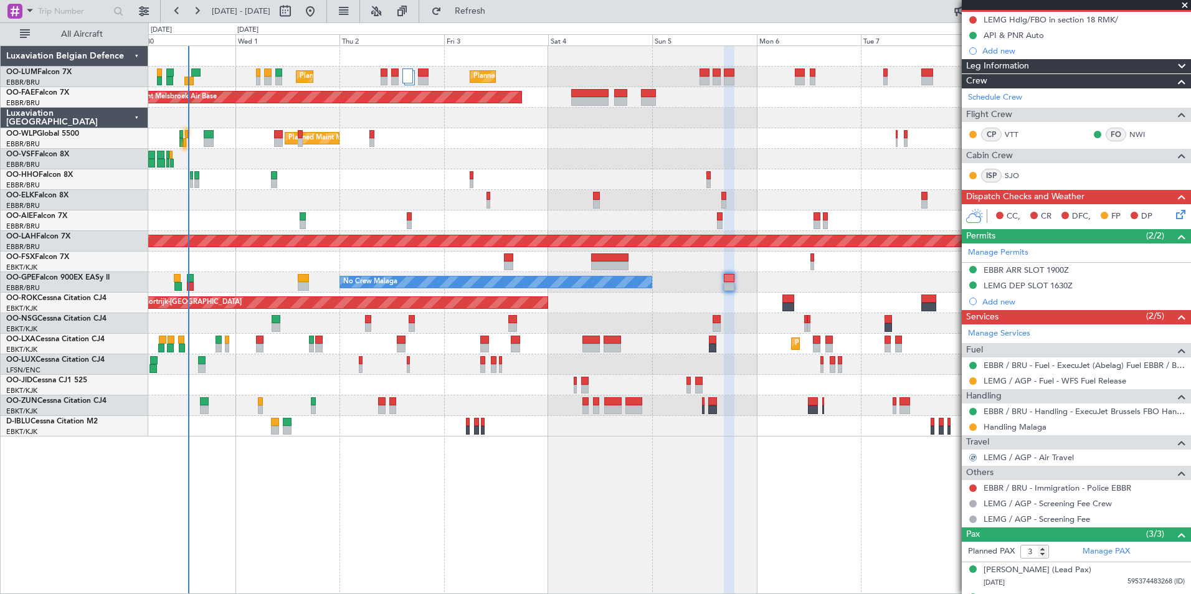
click at [742, 549] on div "Planned Maint Brussels (Brussels National) Planned Maint Brussels (Brussels Nat…" at bounding box center [669, 319] width 1042 height 549
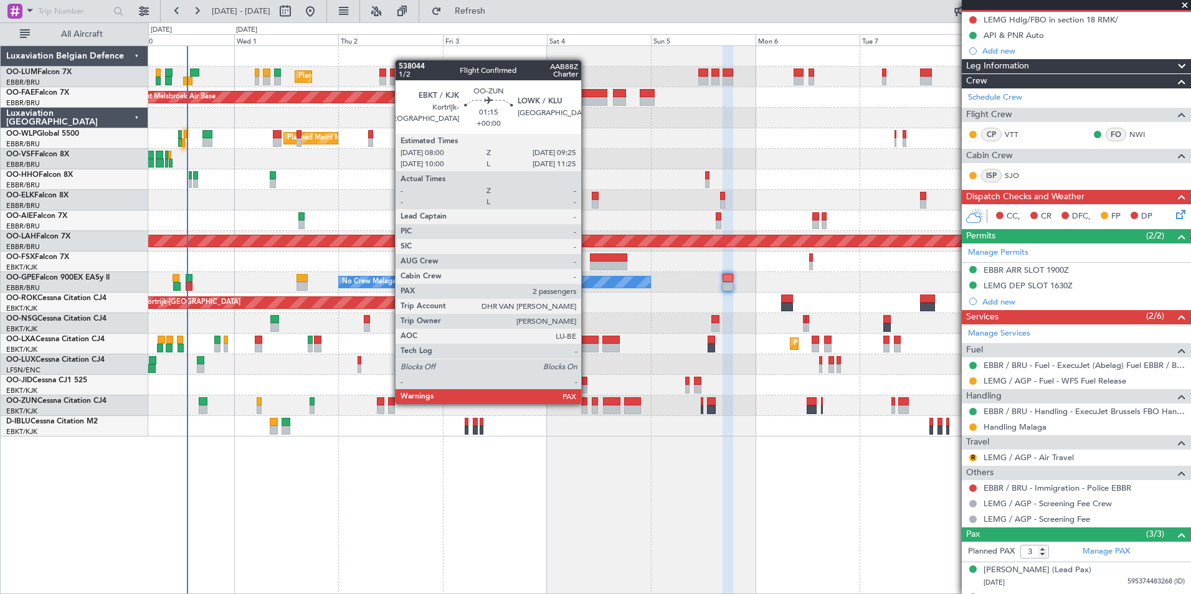
click at [587, 403] on div at bounding box center [584, 401] width 6 height 9
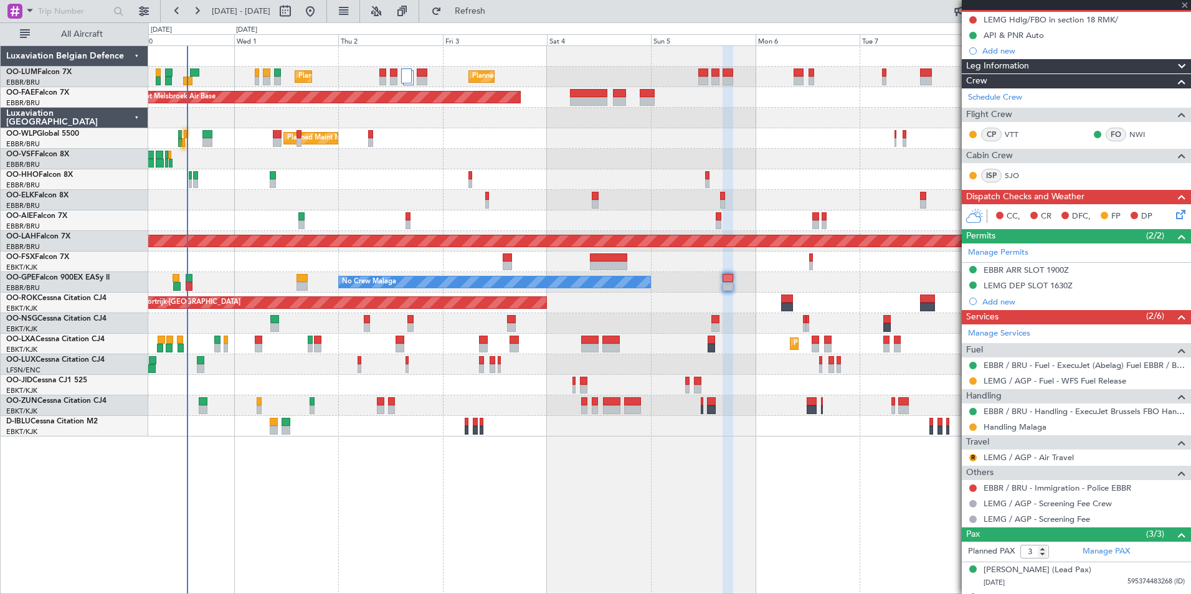
type input "2"
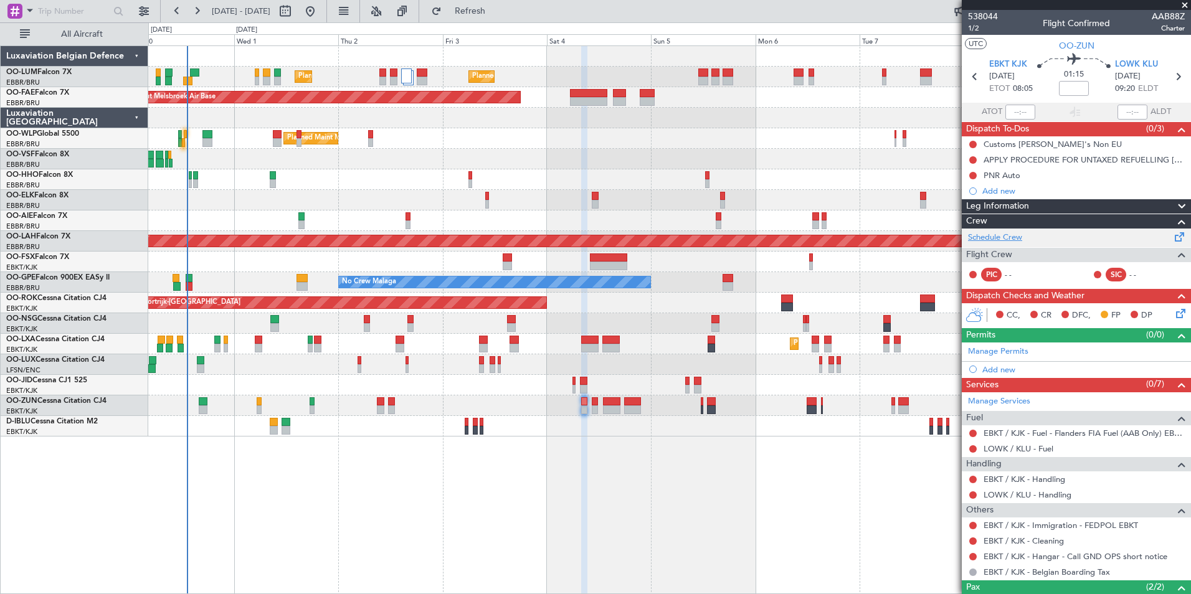
click at [1009, 235] on link "Schedule Crew" at bounding box center [995, 238] width 54 height 12
click at [496, 12] on span "Refresh" at bounding box center [470, 11] width 52 height 9
